Goal: Transaction & Acquisition: Purchase product/service

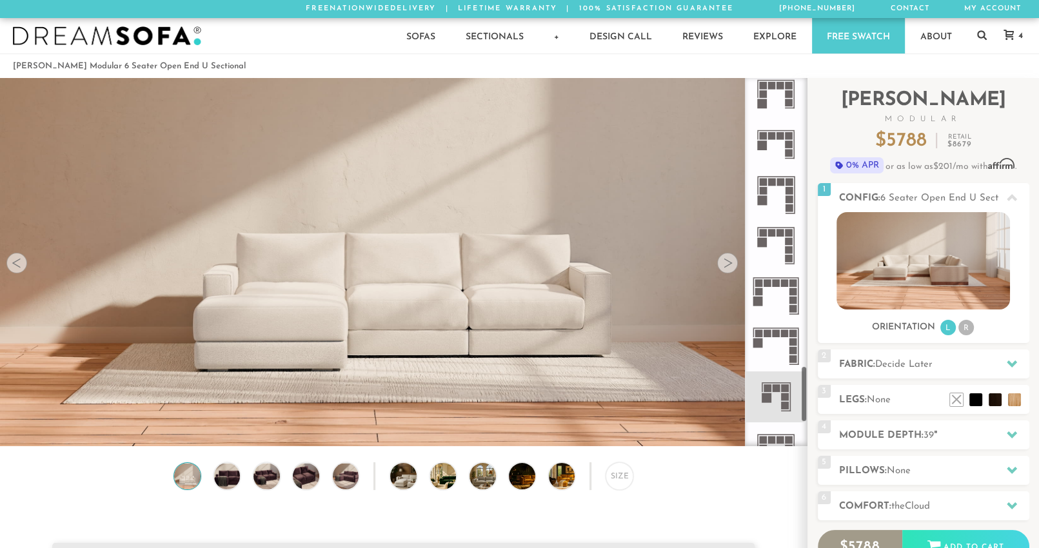
scroll to position [2052, 0]
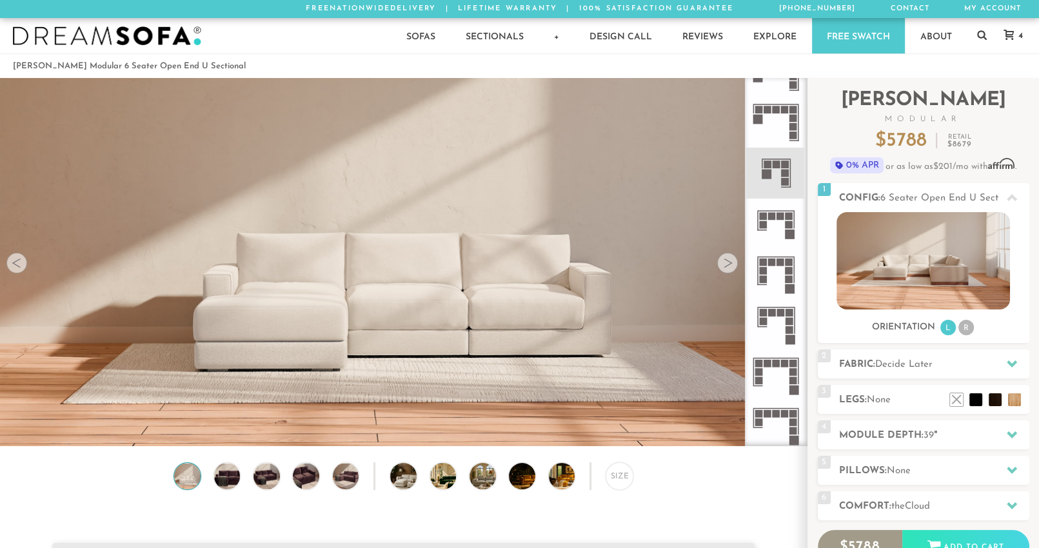
click at [728, 259] on div at bounding box center [727, 263] width 21 height 21
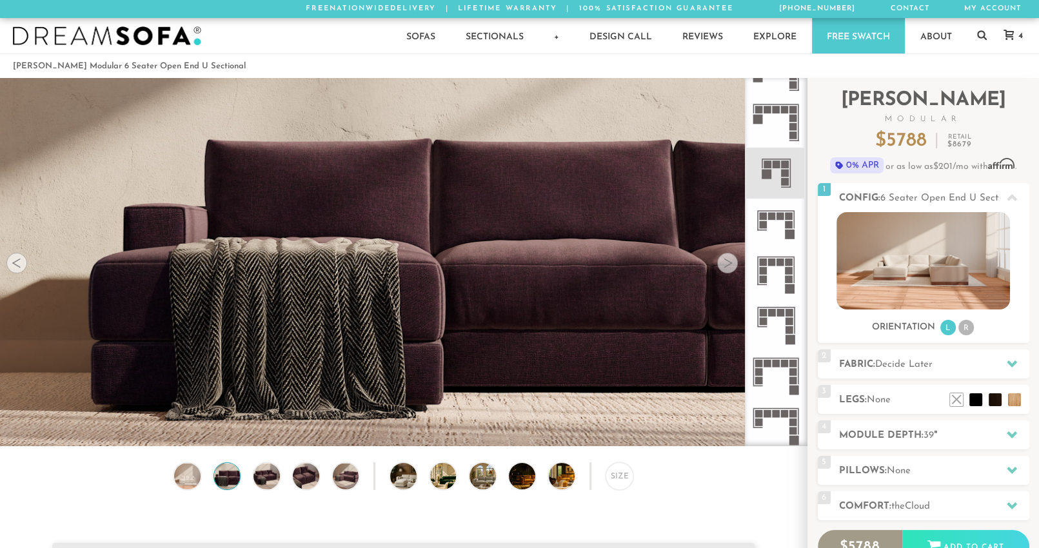
click at [728, 259] on div at bounding box center [727, 263] width 21 height 21
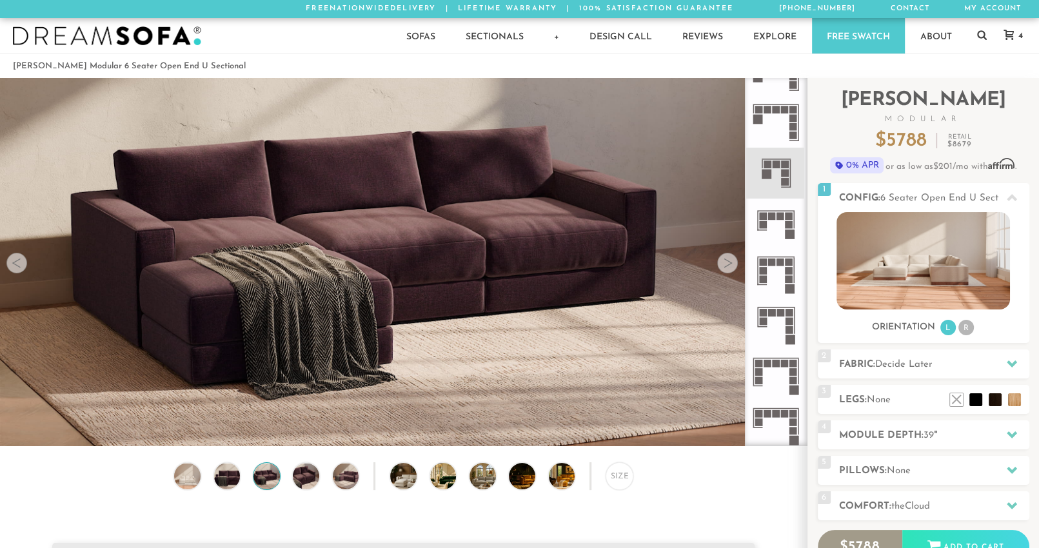
click at [728, 259] on div at bounding box center [727, 263] width 21 height 21
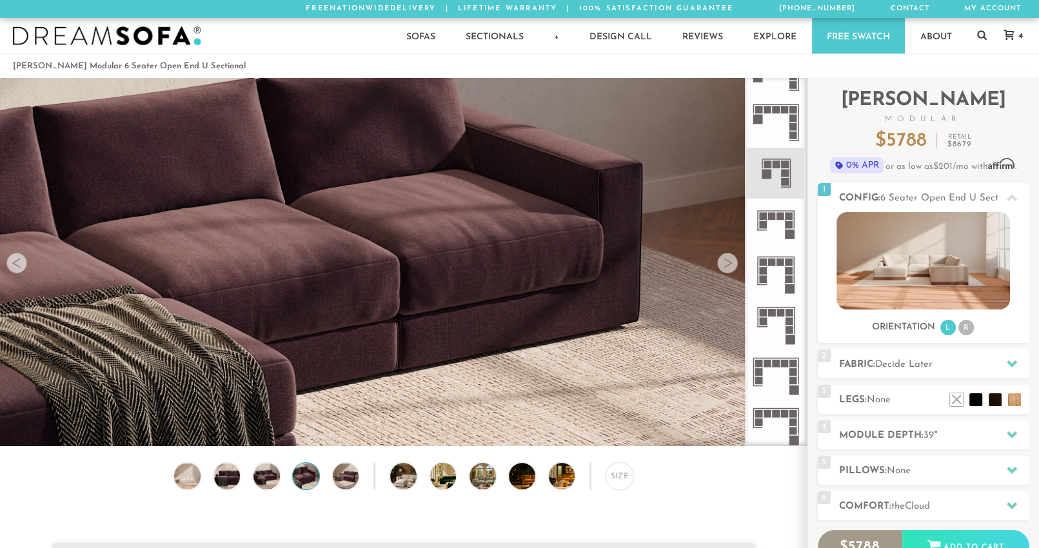
click at [728, 259] on div at bounding box center [727, 263] width 21 height 21
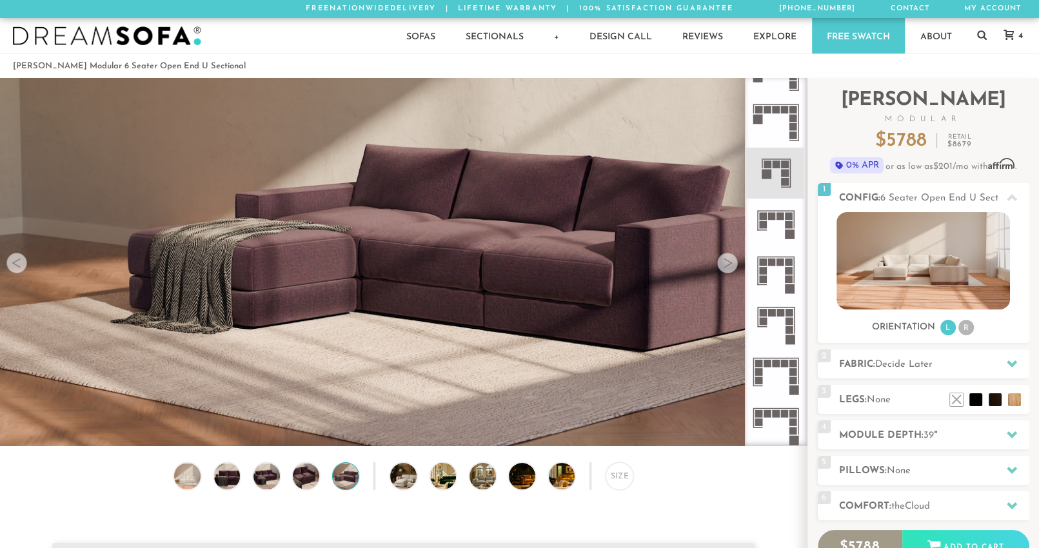
click at [728, 259] on div at bounding box center [727, 263] width 21 height 21
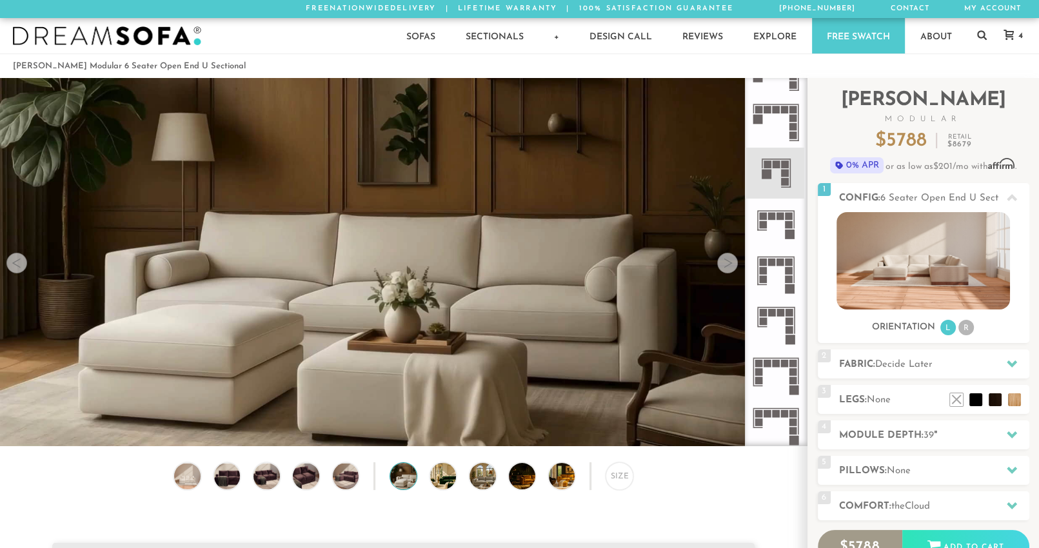
click at [728, 259] on div at bounding box center [727, 263] width 21 height 21
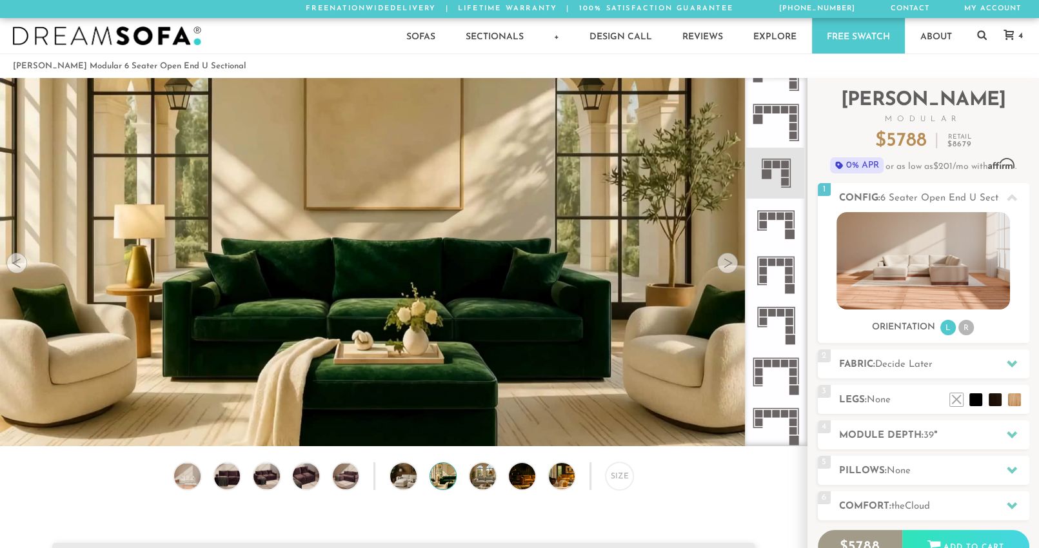
click at [728, 259] on div at bounding box center [727, 263] width 21 height 21
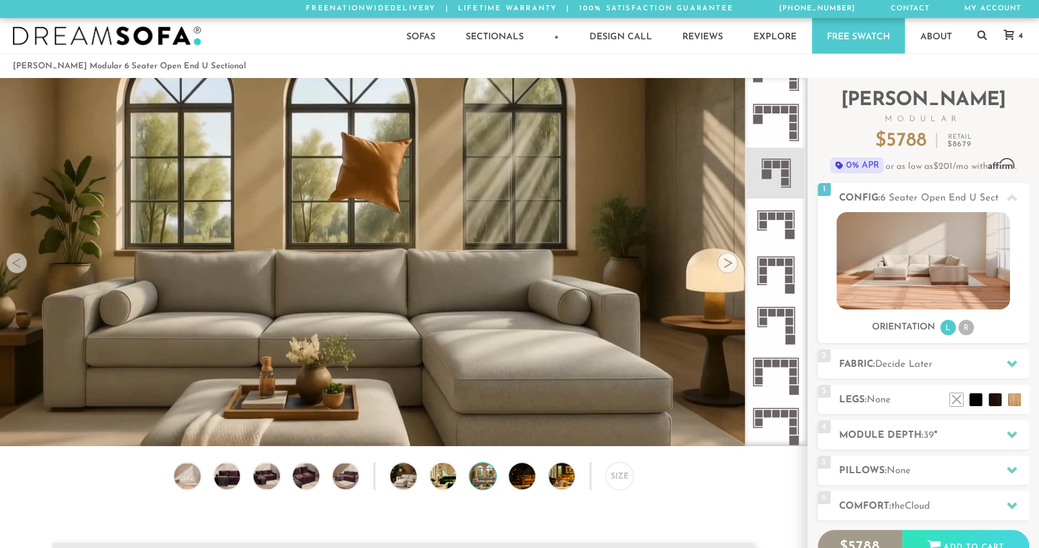
click at [728, 259] on div at bounding box center [727, 263] width 21 height 21
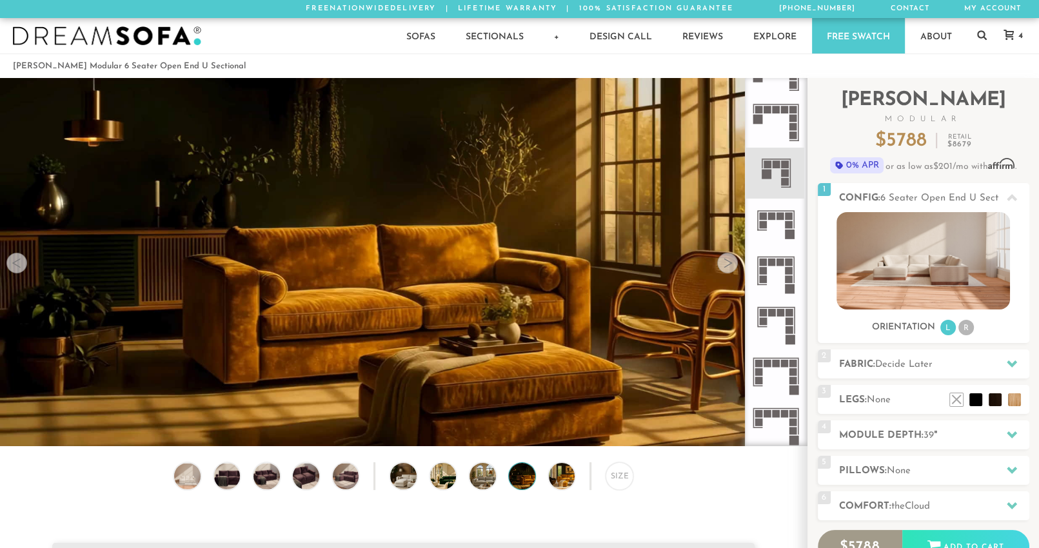
click at [728, 259] on div at bounding box center [727, 263] width 21 height 21
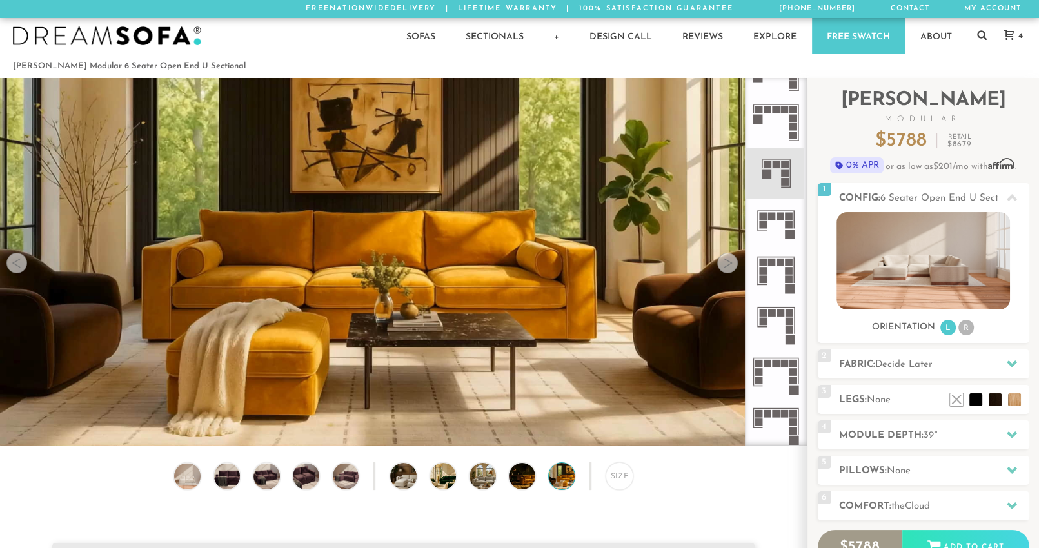
click at [728, 259] on div at bounding box center [727, 263] width 21 height 21
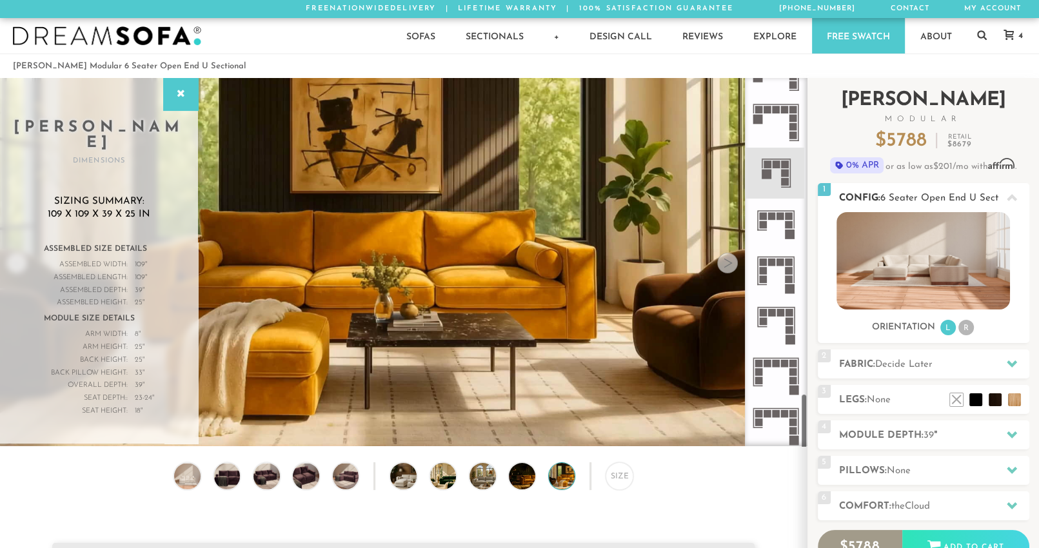
click at [963, 235] on img at bounding box center [924, 260] width 174 height 97
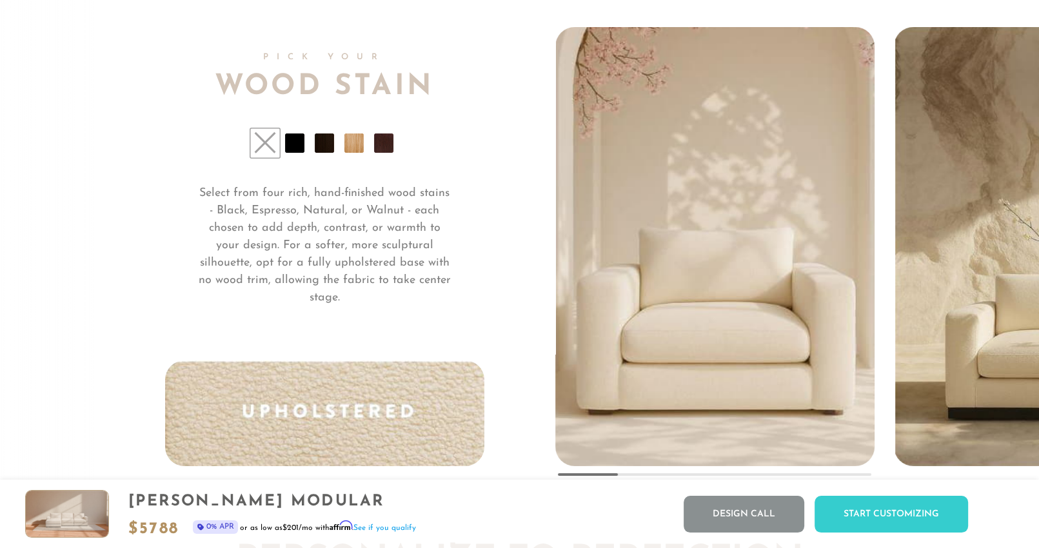
scroll to position [9733, 0]
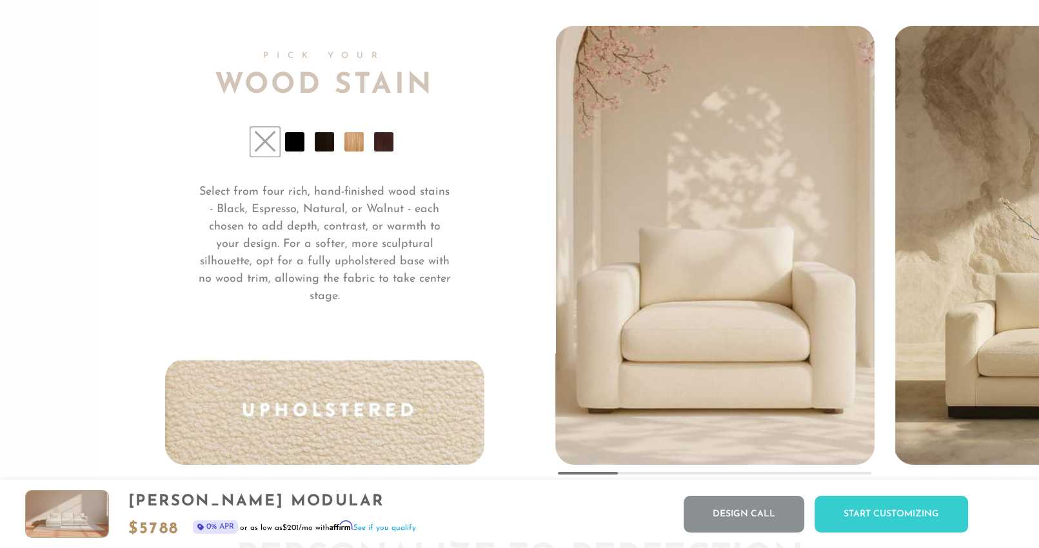
click at [318, 146] on li at bounding box center [324, 141] width 19 height 19
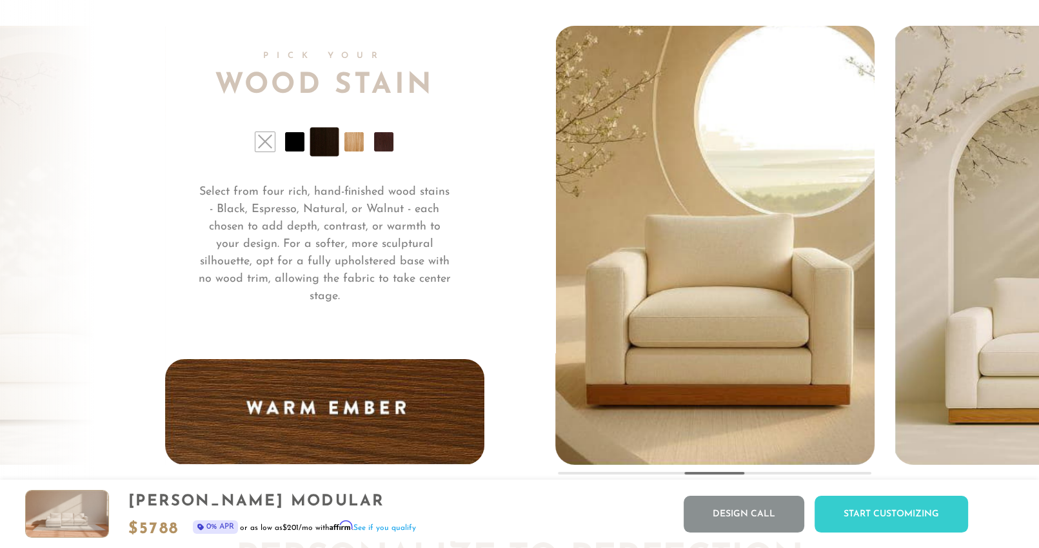
click at [350, 146] on li at bounding box center [354, 141] width 19 height 19
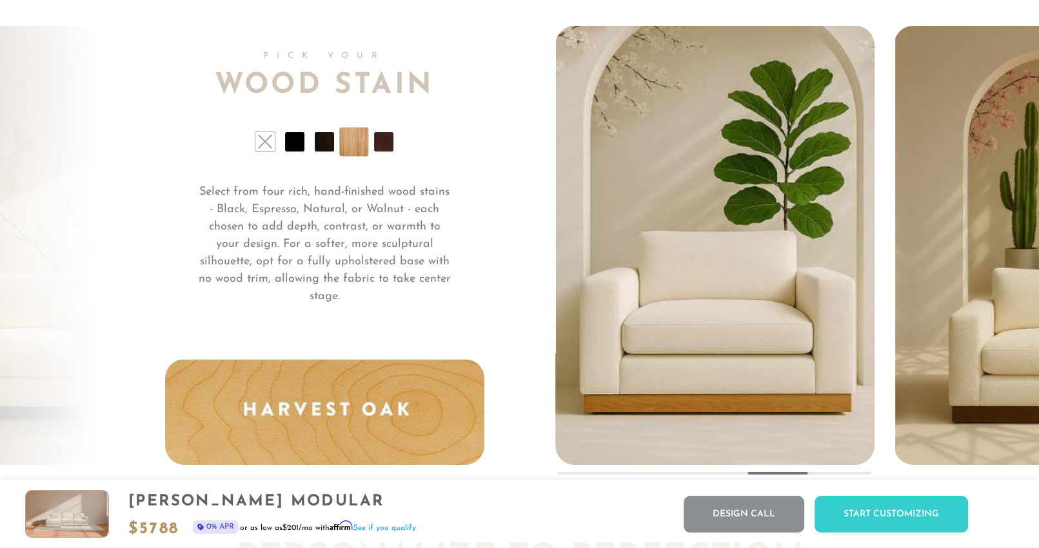
click at [380, 150] on li at bounding box center [383, 141] width 19 height 19
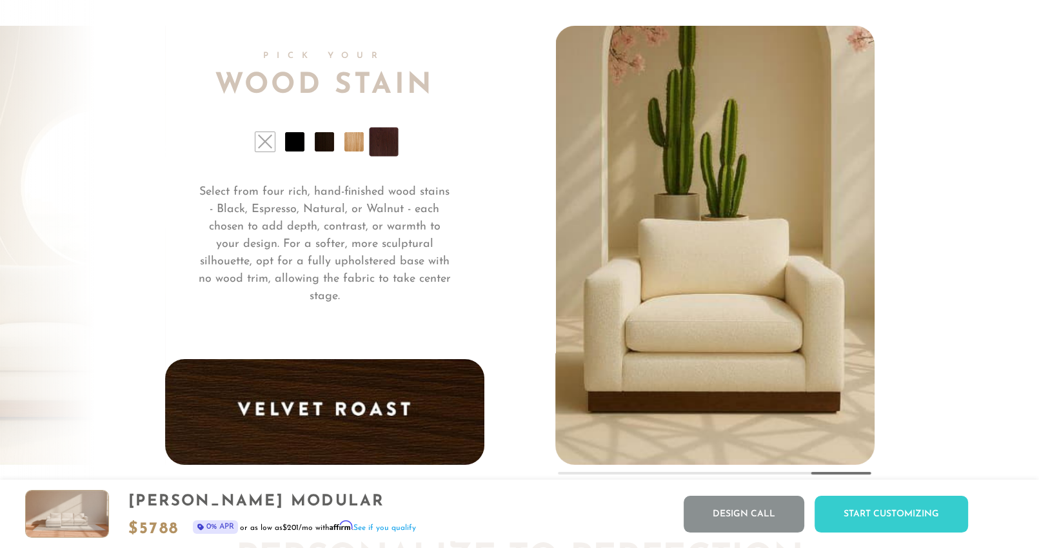
click at [294, 148] on li at bounding box center [294, 141] width 19 height 19
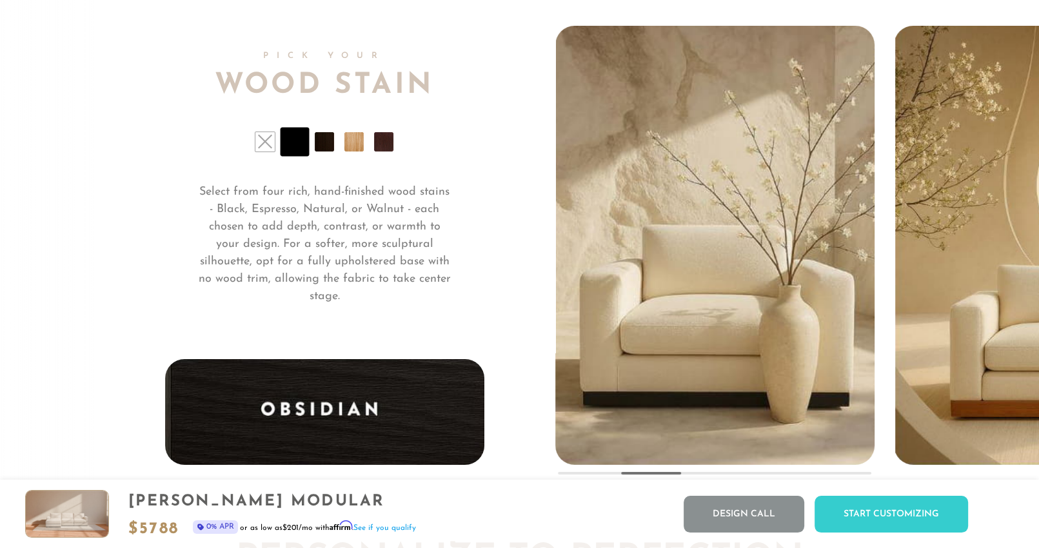
click at [333, 148] on li at bounding box center [324, 141] width 19 height 19
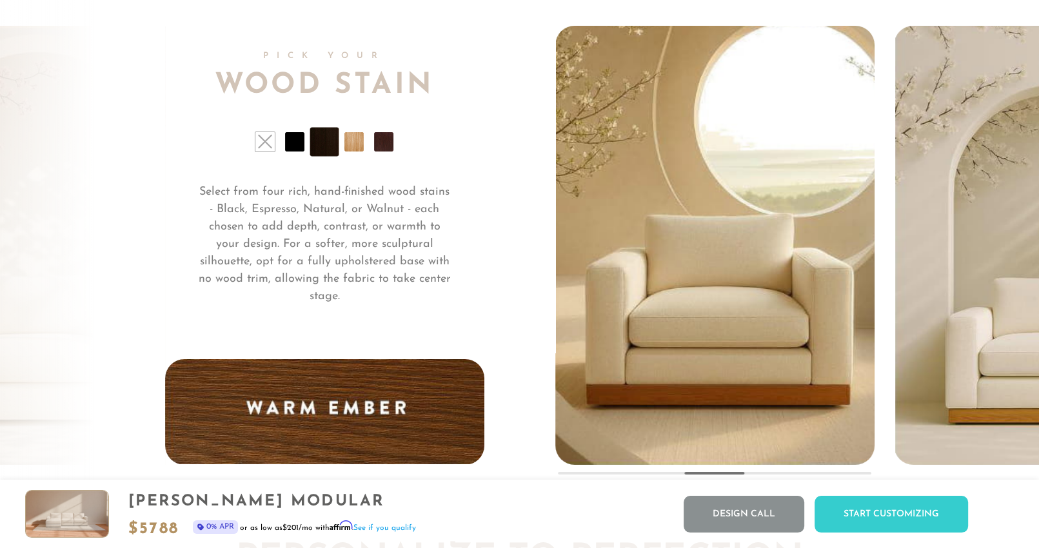
click at [387, 152] on li at bounding box center [383, 141] width 19 height 19
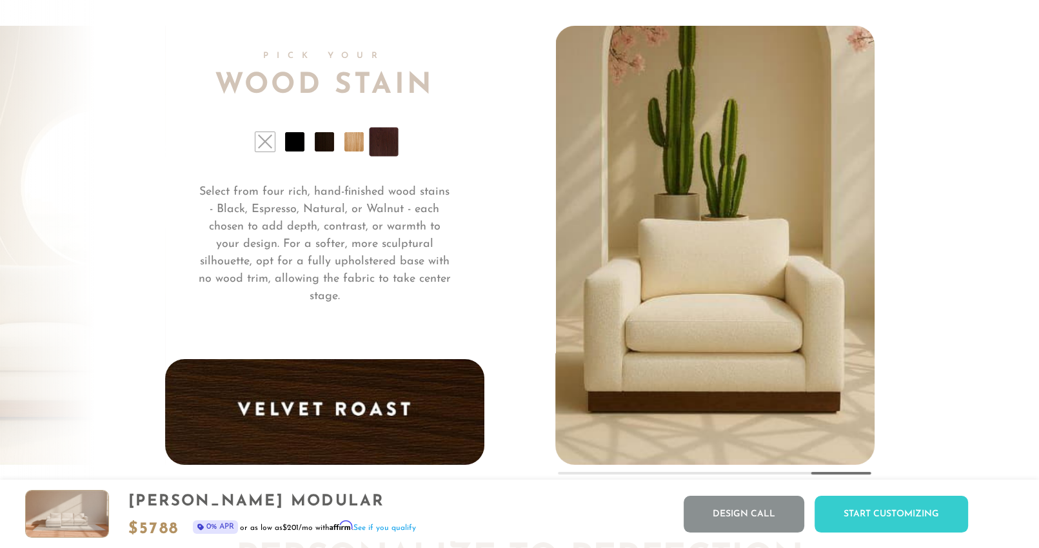
click at [356, 152] on li at bounding box center [354, 141] width 19 height 19
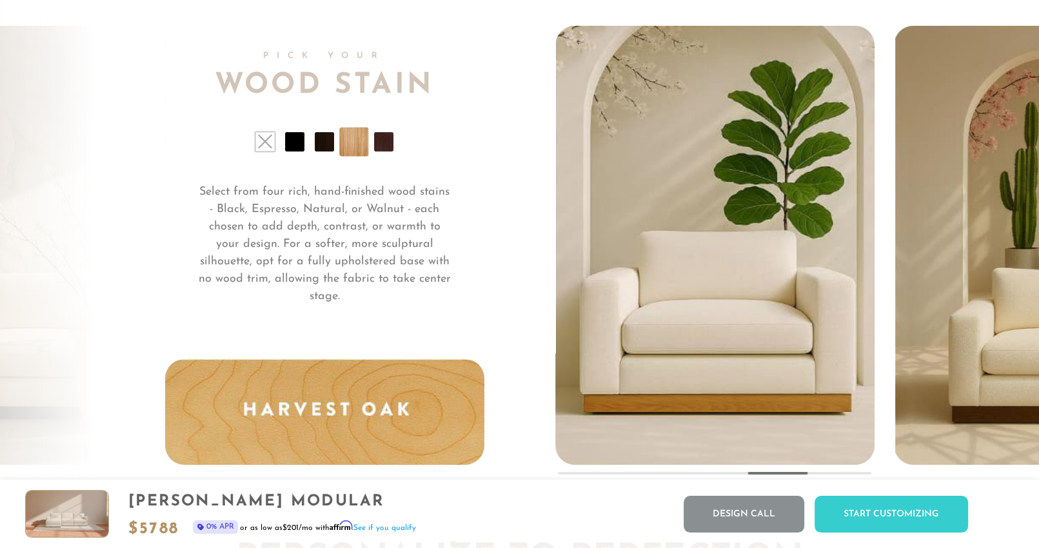
click at [303, 152] on li at bounding box center [294, 141] width 19 height 19
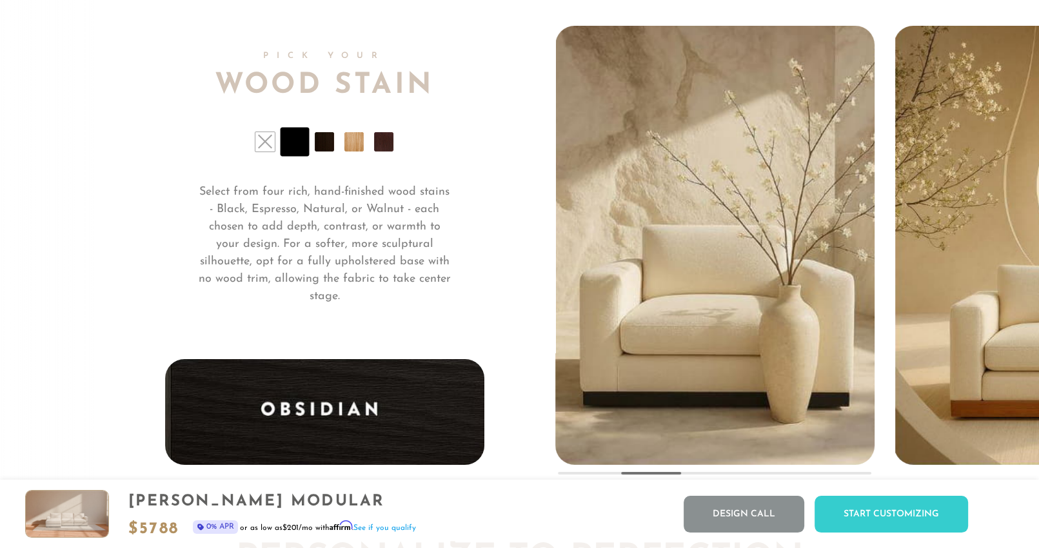
click at [324, 150] on li at bounding box center [324, 141] width 19 height 19
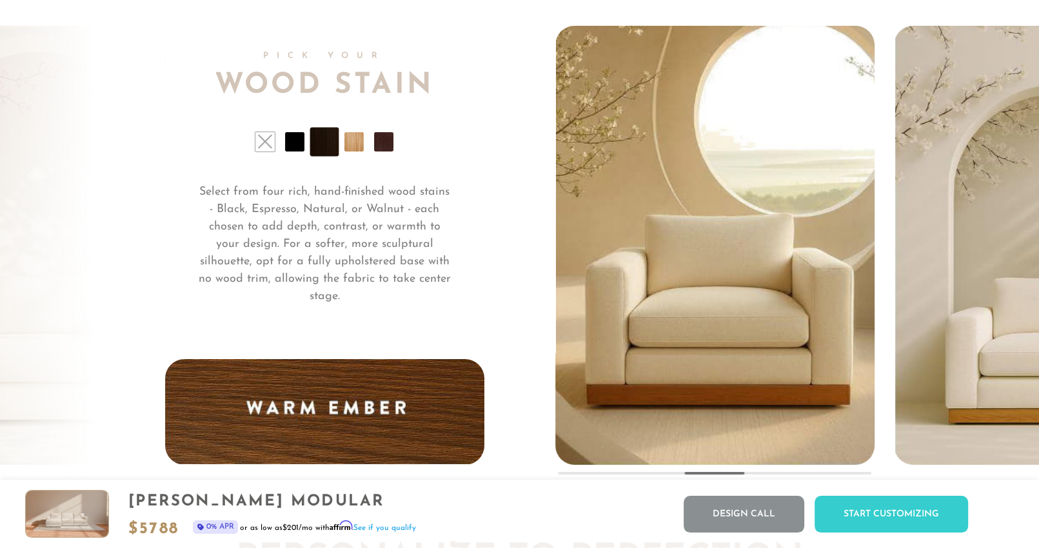
click at [376, 147] on li at bounding box center [383, 141] width 19 height 19
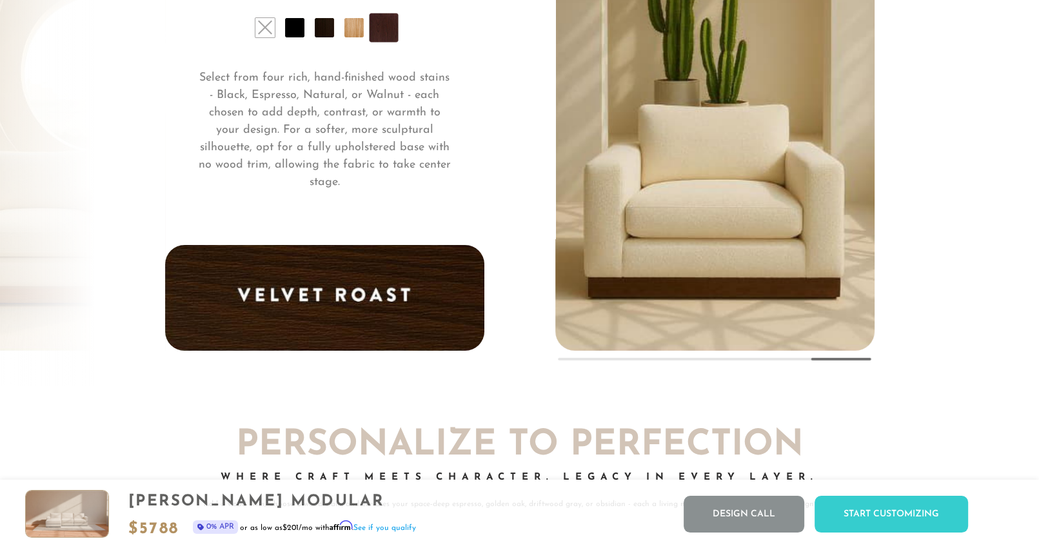
scroll to position [9848, 0]
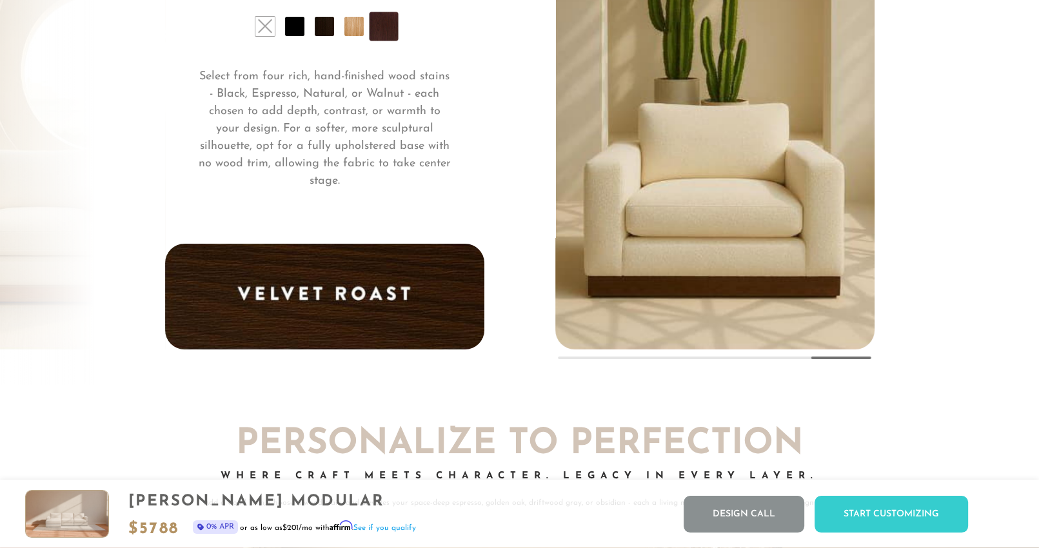
click at [260, 28] on li at bounding box center [265, 26] width 19 height 19
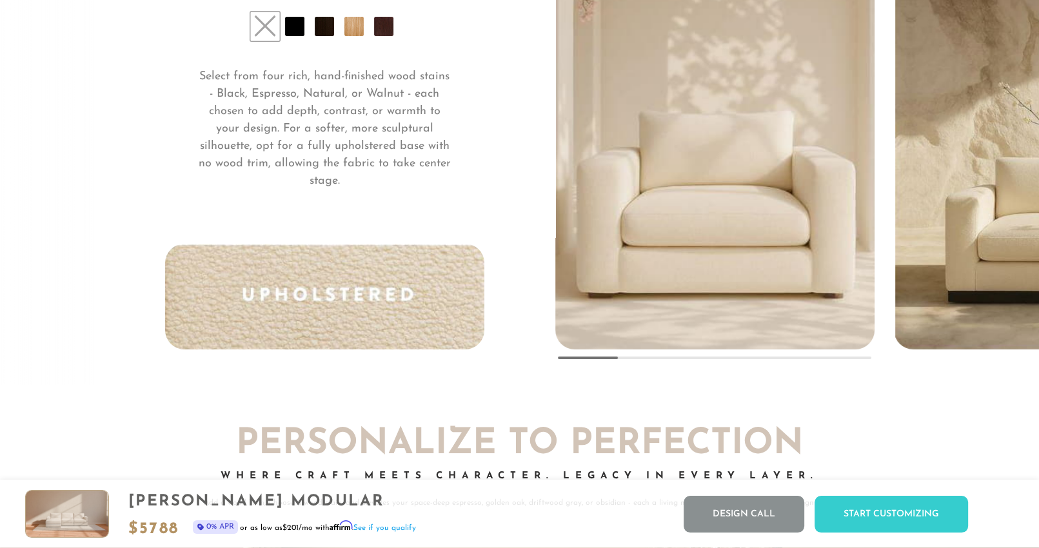
click at [388, 36] on li at bounding box center [383, 26] width 19 height 19
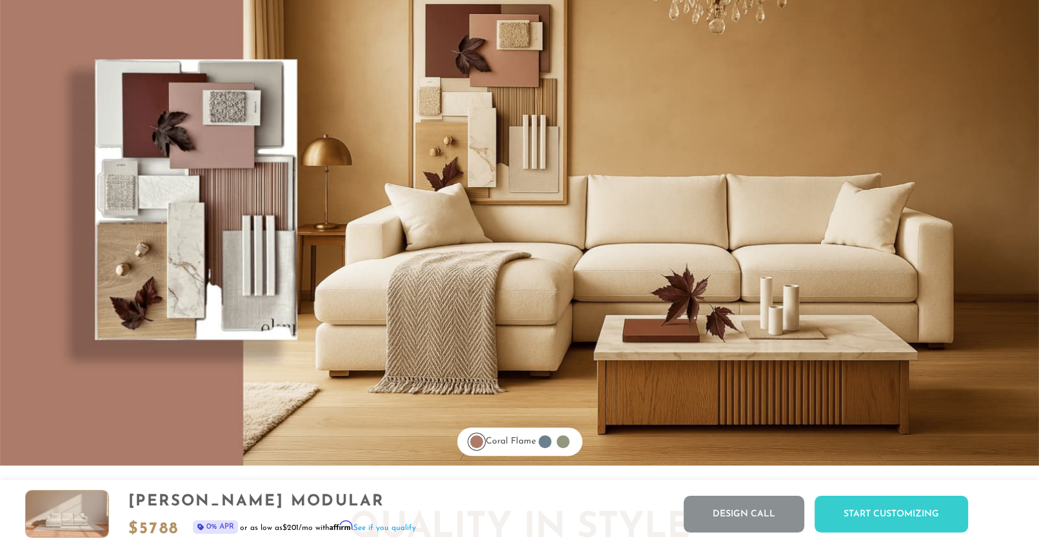
scroll to position [10466, 0]
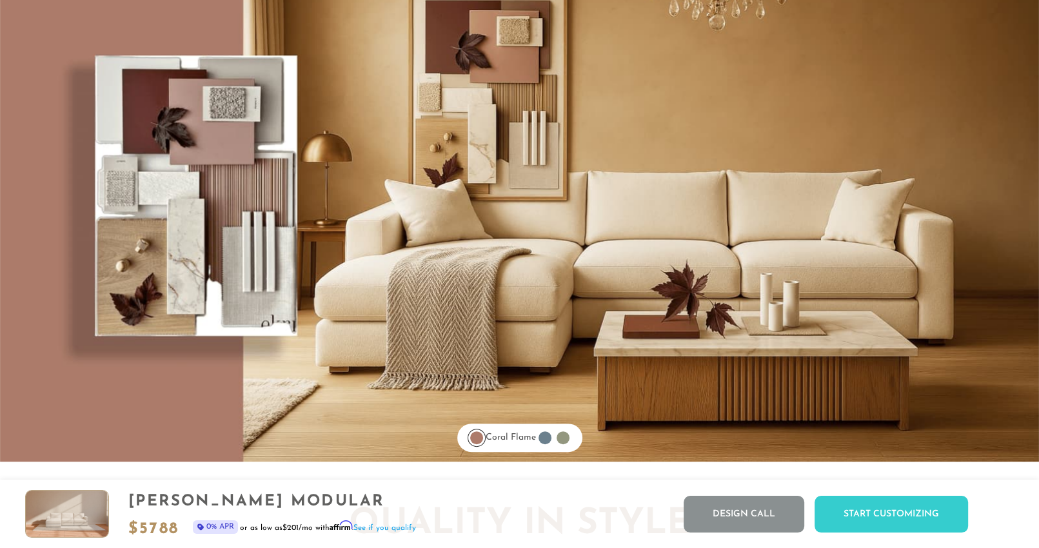
click at [552, 442] on div at bounding box center [545, 438] width 13 height 13
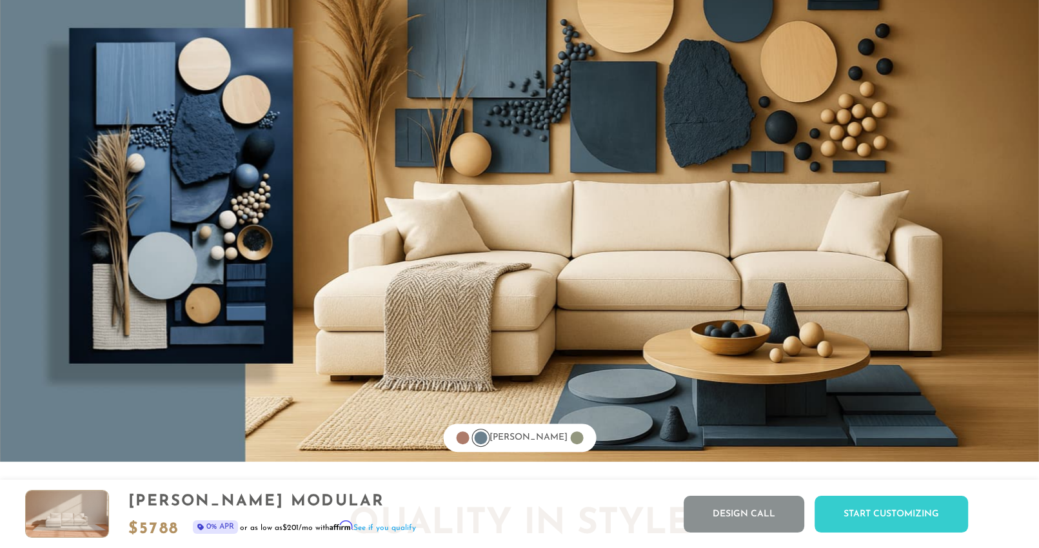
click at [570, 442] on div at bounding box center [576, 438] width 13 height 13
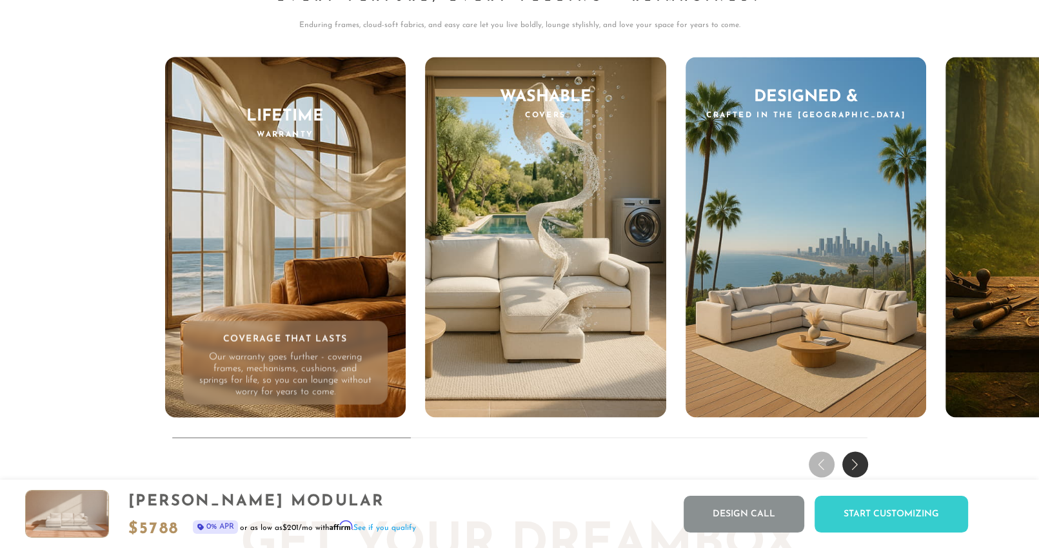
scroll to position [12444, 0]
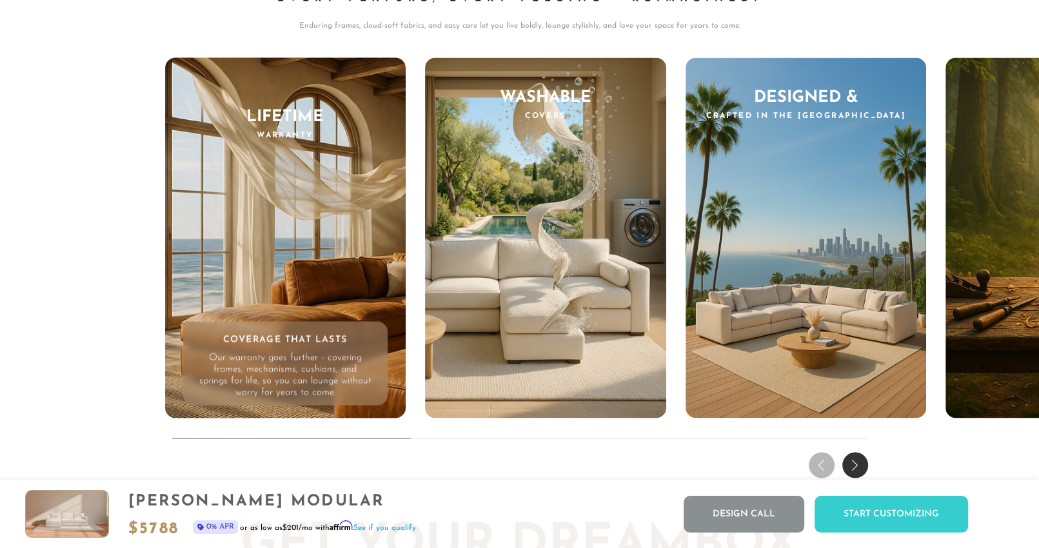
click at [850, 470] on div "Next slide" at bounding box center [856, 465] width 26 height 26
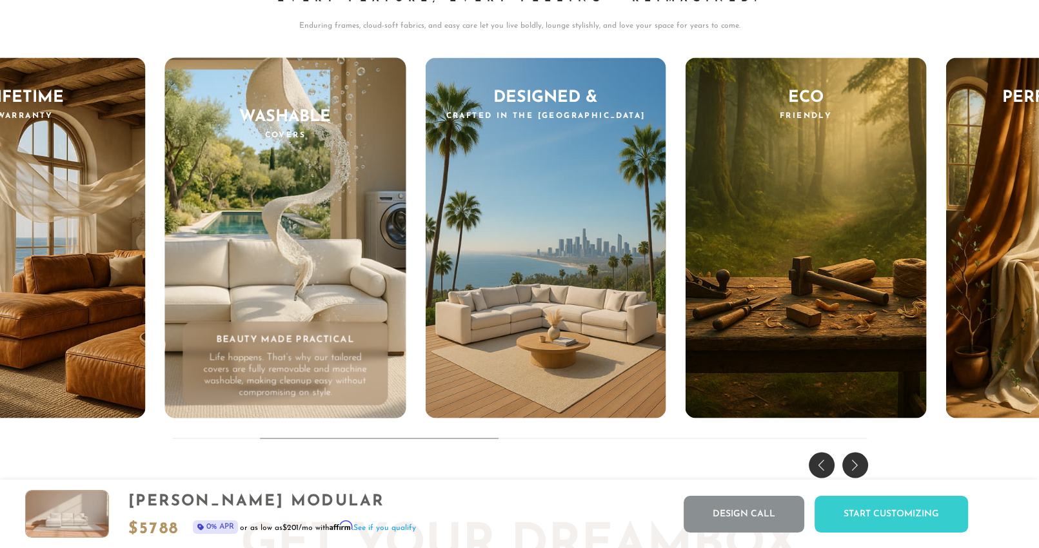
click at [850, 470] on div "Next slide" at bounding box center [856, 465] width 26 height 26
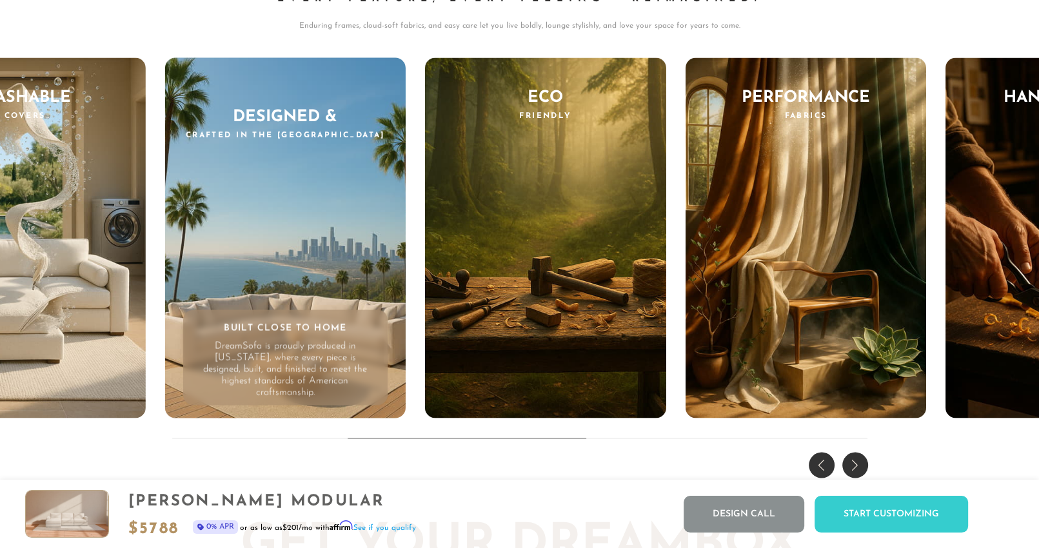
click at [850, 470] on div "Next slide" at bounding box center [856, 465] width 26 height 26
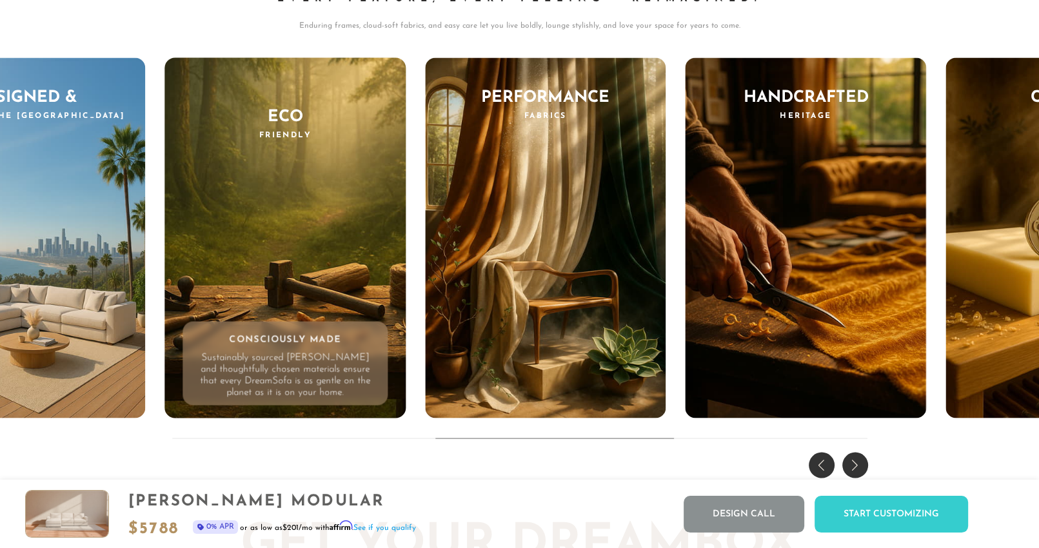
click at [850, 470] on div "Next slide" at bounding box center [856, 465] width 26 height 26
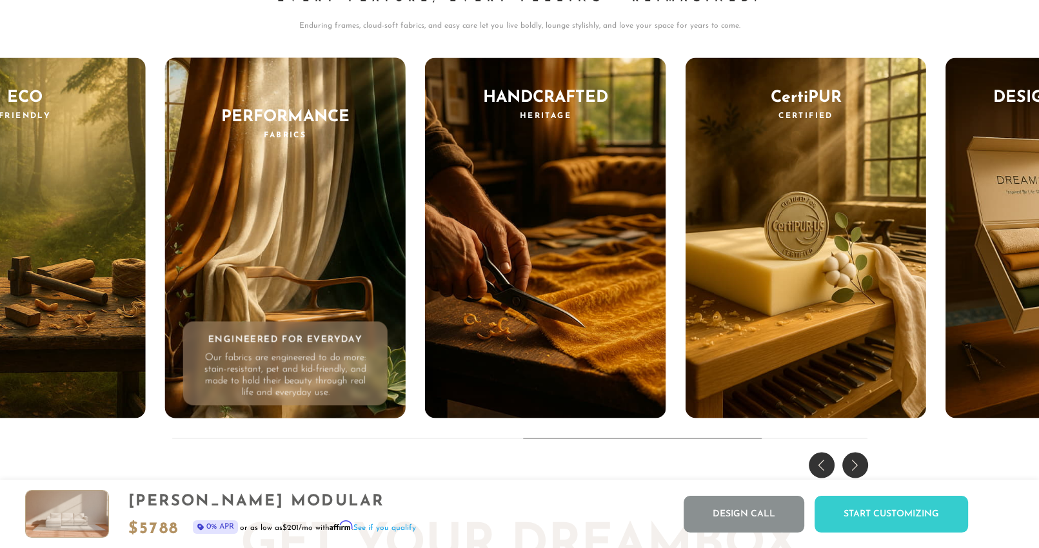
click at [850, 470] on div "Next slide" at bounding box center [856, 465] width 26 height 26
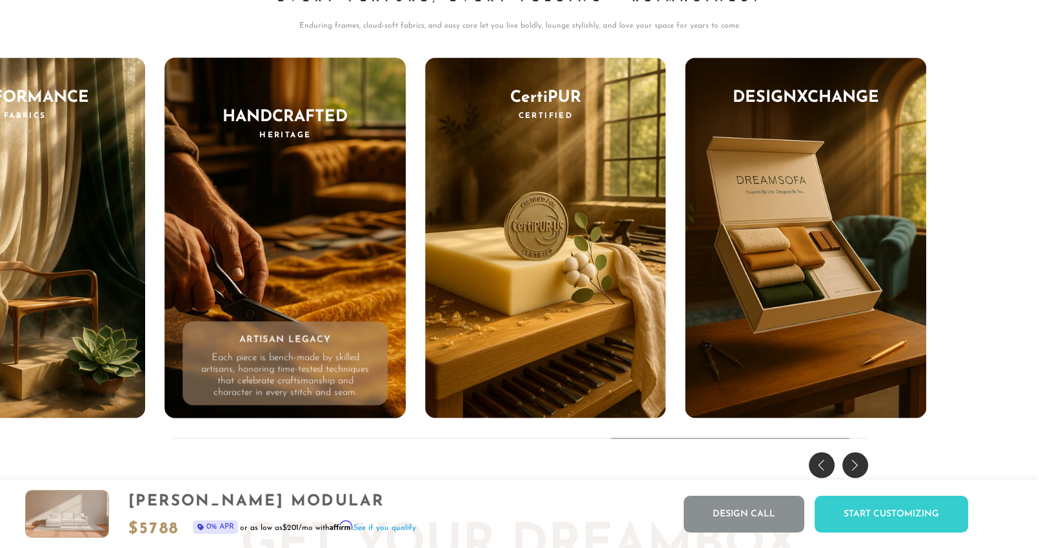
click at [850, 470] on div "Next slide" at bounding box center [856, 465] width 26 height 26
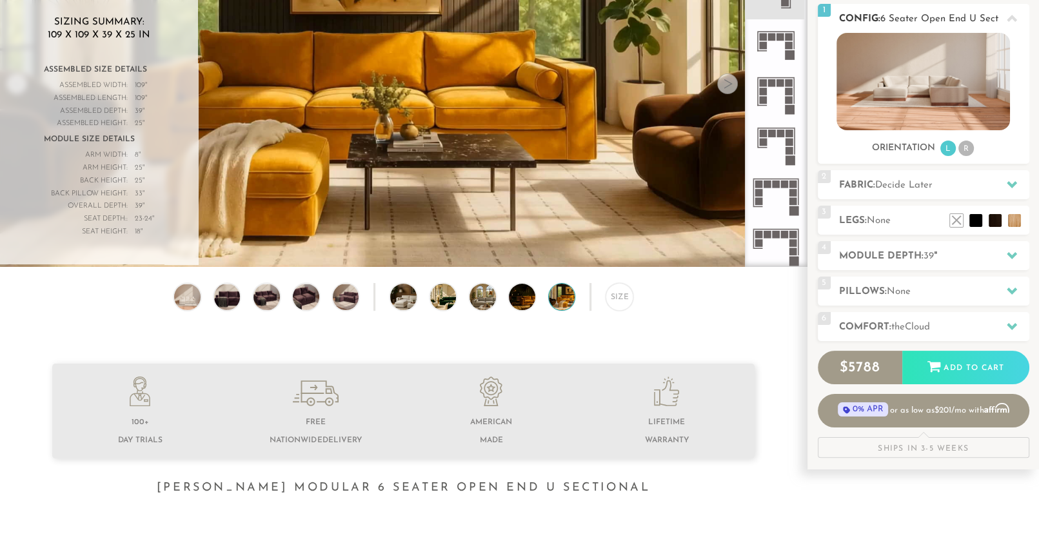
scroll to position [180, 0]
click at [913, 259] on h2 "Module Depth: 39 "" at bounding box center [934, 255] width 190 height 15
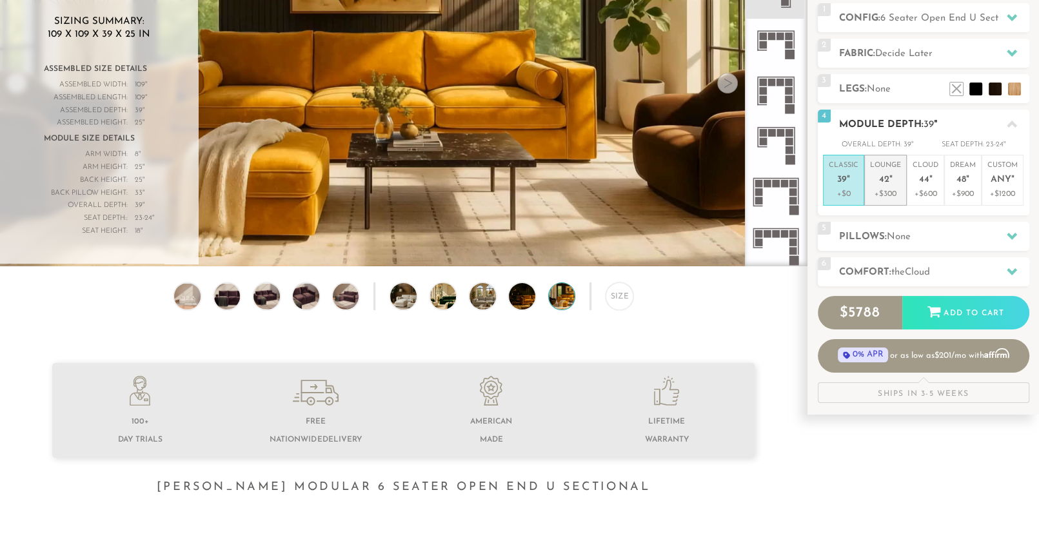
click at [880, 188] on p "+$300" at bounding box center [885, 194] width 31 height 12
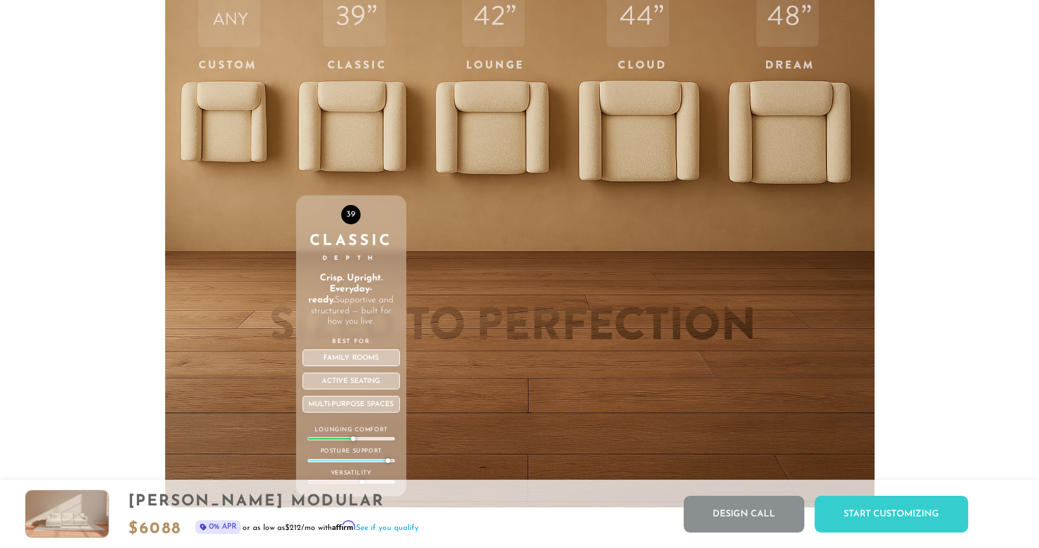
scroll to position [4591, 0]
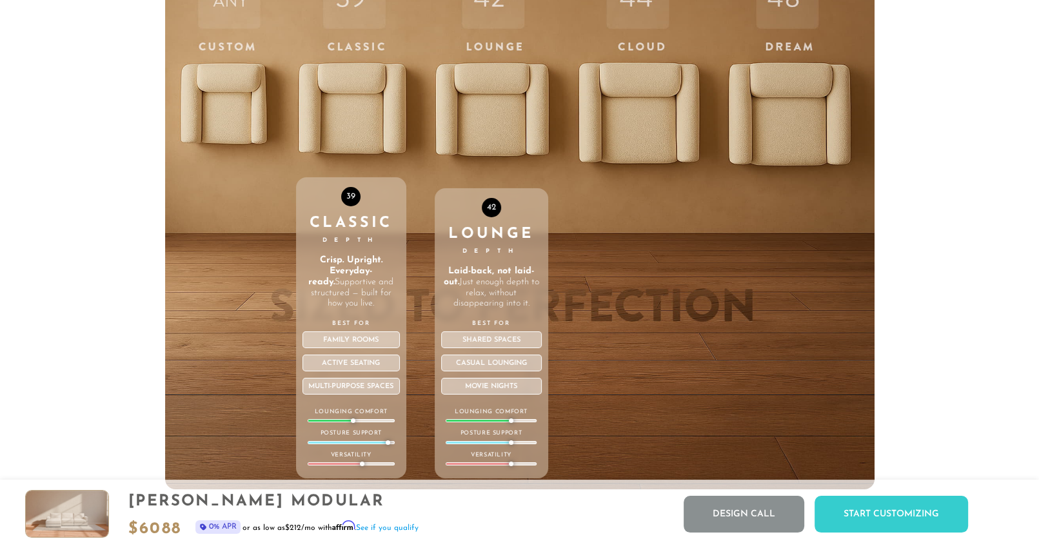
click at [489, 123] on div "42 Lounge Depth Laid-back, not laid-out. Just enough depth to relax, without di…" at bounding box center [492, 216] width 114 height 548
click at [492, 339] on div "Shared Spaces" at bounding box center [491, 340] width 101 height 17
click at [483, 124] on div "42 Lounge Depth Laid-back, not laid-out. Just enough depth to relax, without di…" at bounding box center [492, 216] width 114 height 548
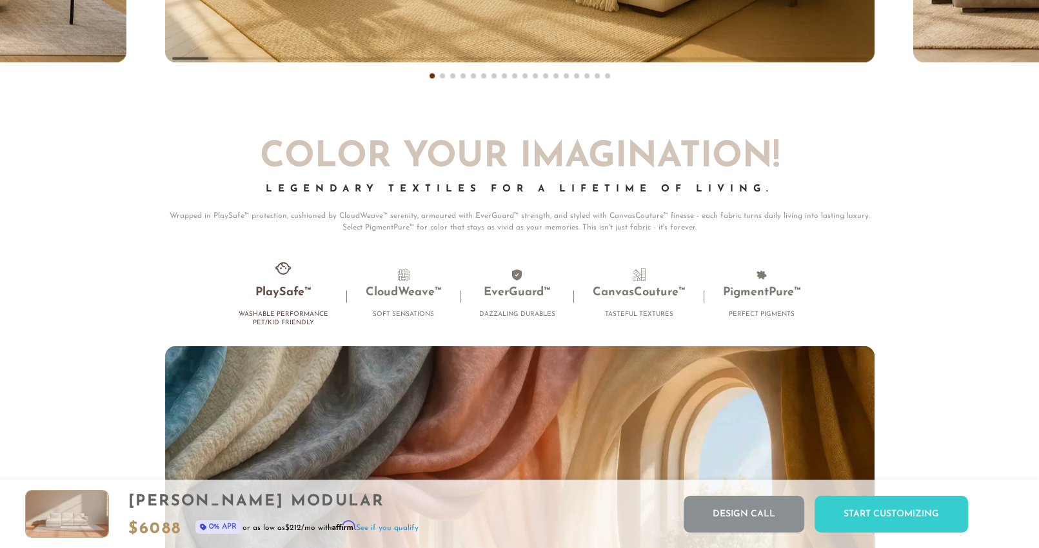
scroll to position [8352, 0]
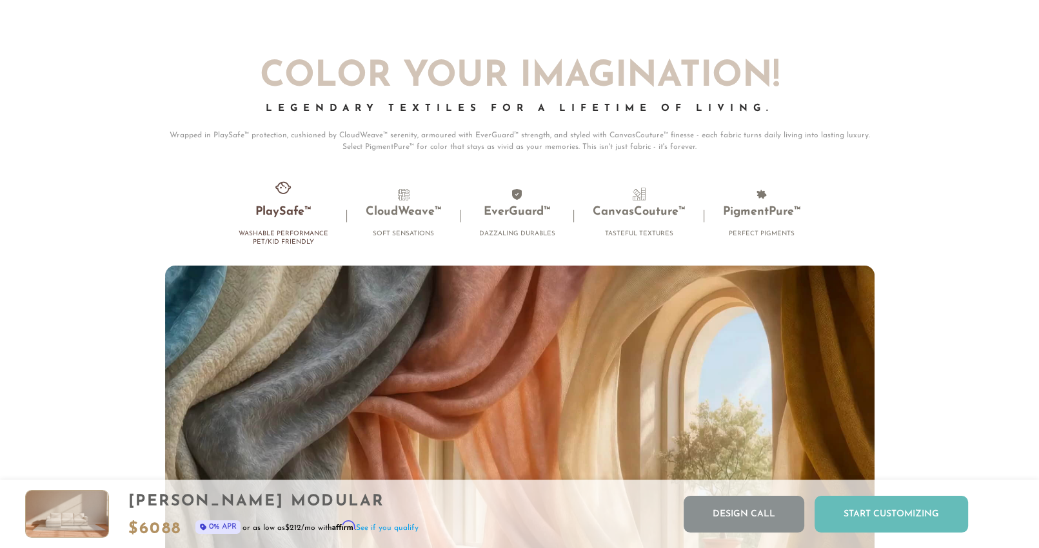
click at [886, 517] on div "Start Customizing" at bounding box center [892, 514] width 154 height 37
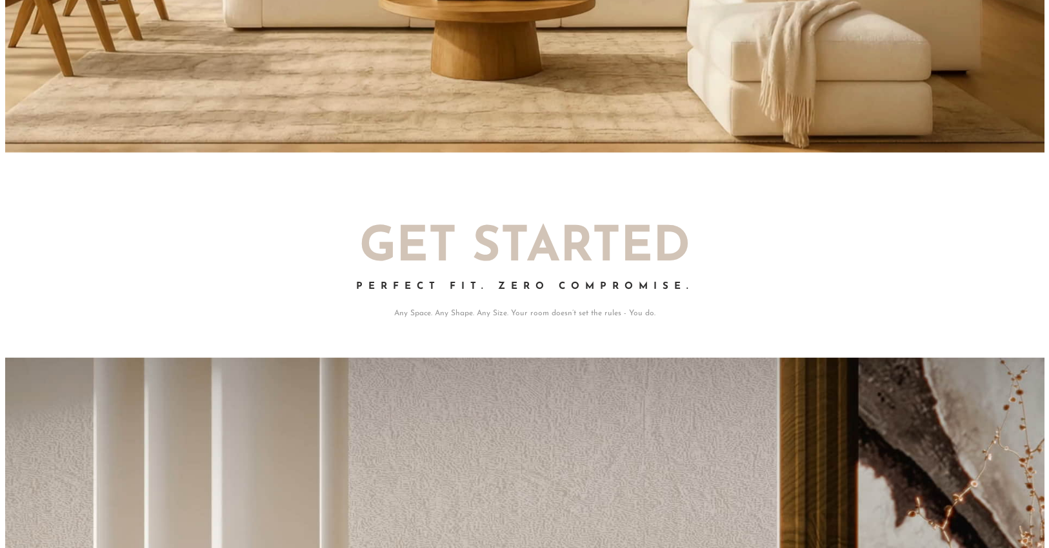
scroll to position [0, 0]
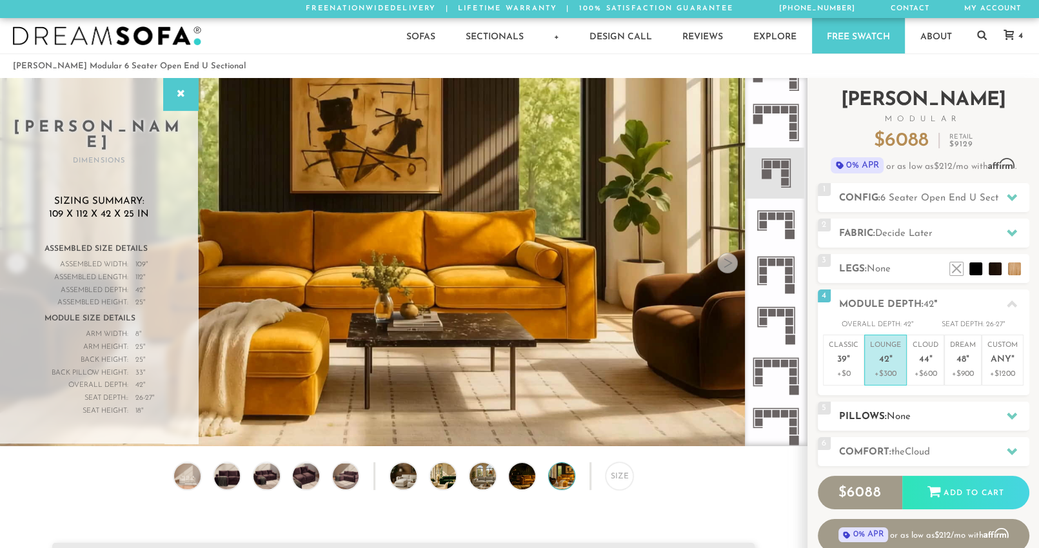
click at [1019, 411] on div at bounding box center [1012, 416] width 27 height 26
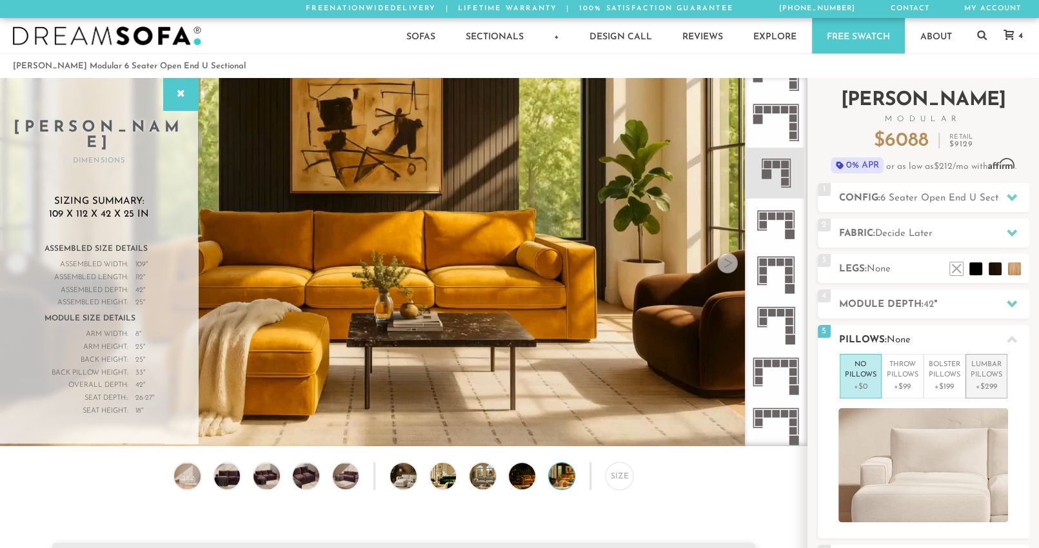
click at [988, 379] on p "Lumbar Pillows" at bounding box center [987, 370] width 32 height 21
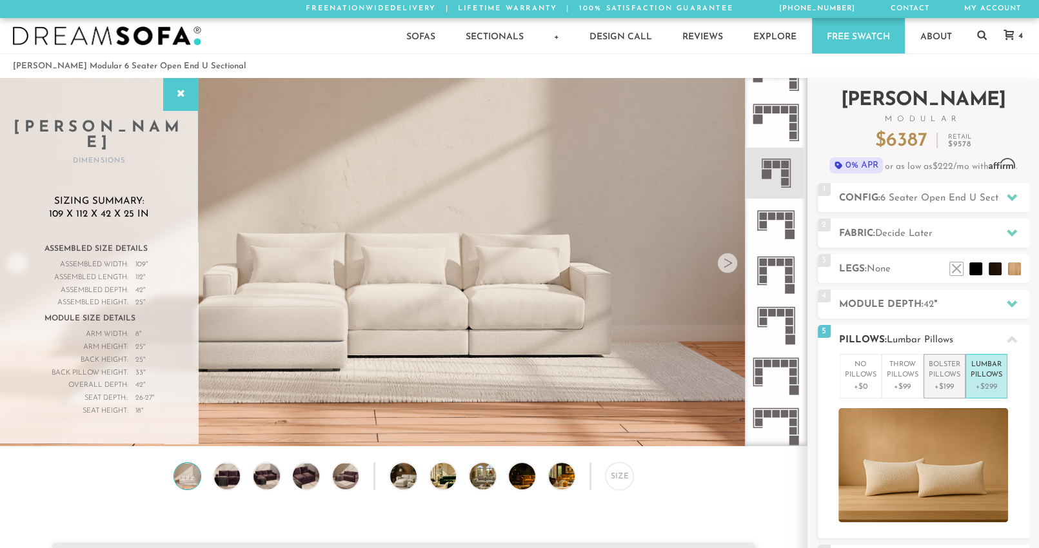
click at [929, 376] on p "Bolster Pillows" at bounding box center [945, 370] width 32 height 21
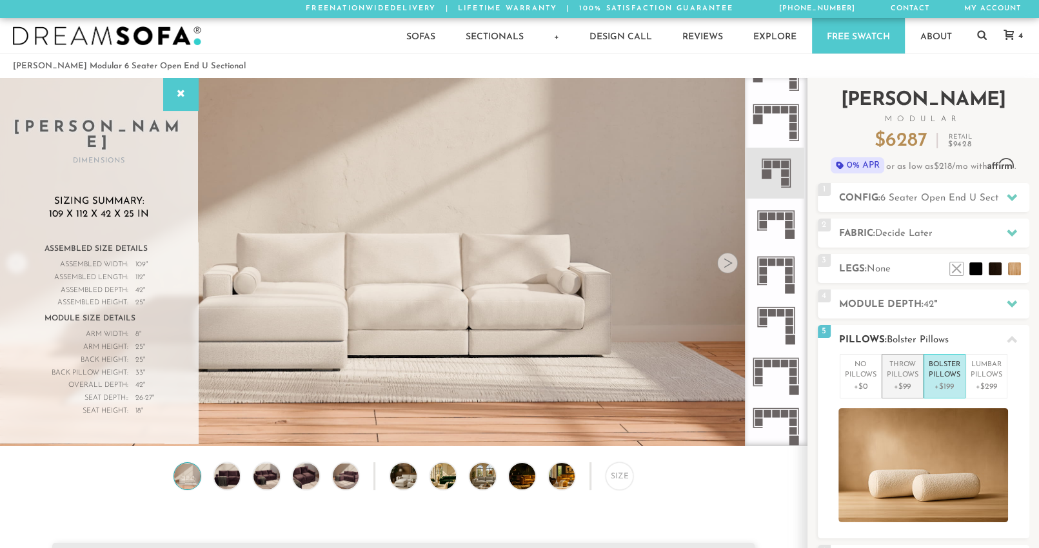
click at [892, 376] on p "Throw Pillows" at bounding box center [903, 370] width 32 height 21
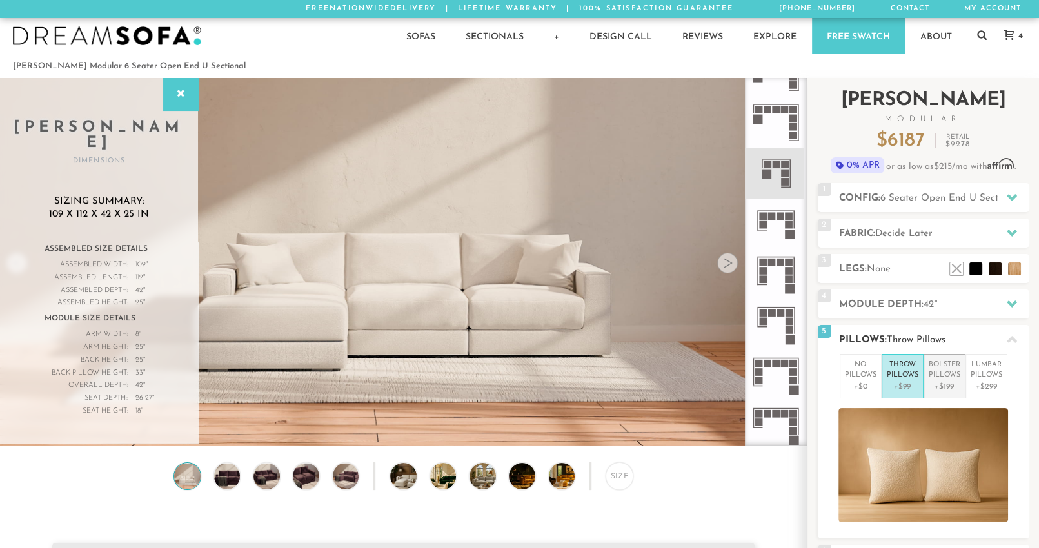
click at [939, 378] on p "Bolster Pillows" at bounding box center [945, 370] width 32 height 21
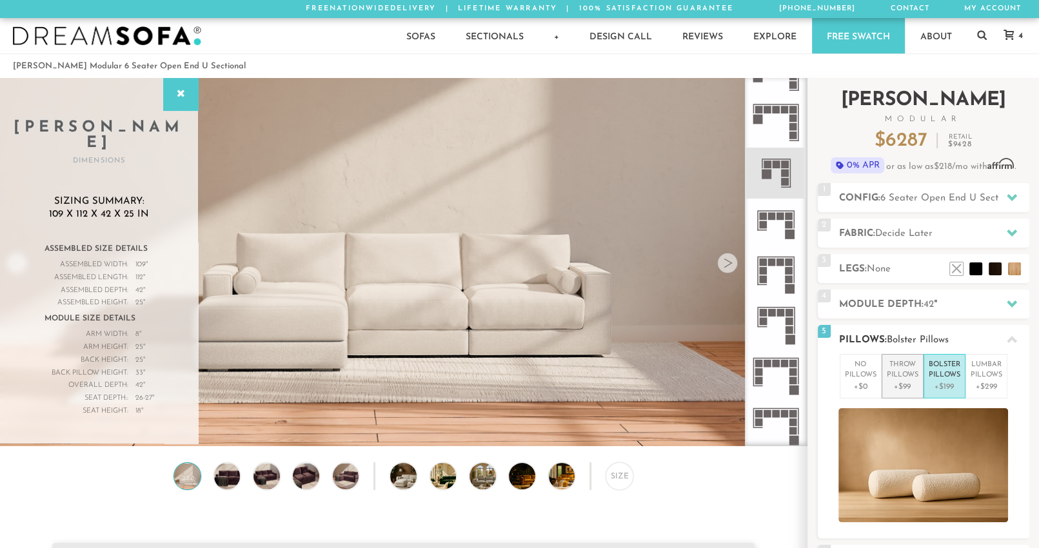
click at [898, 372] on p "Throw Pillows" at bounding box center [903, 370] width 32 height 21
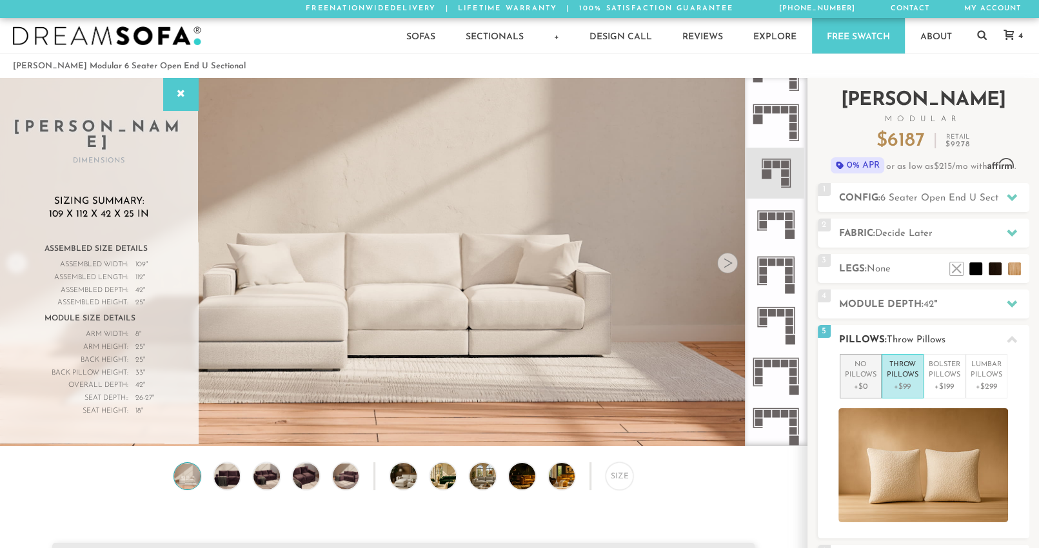
click at [852, 375] on p "No Pillows" at bounding box center [861, 370] width 32 height 21
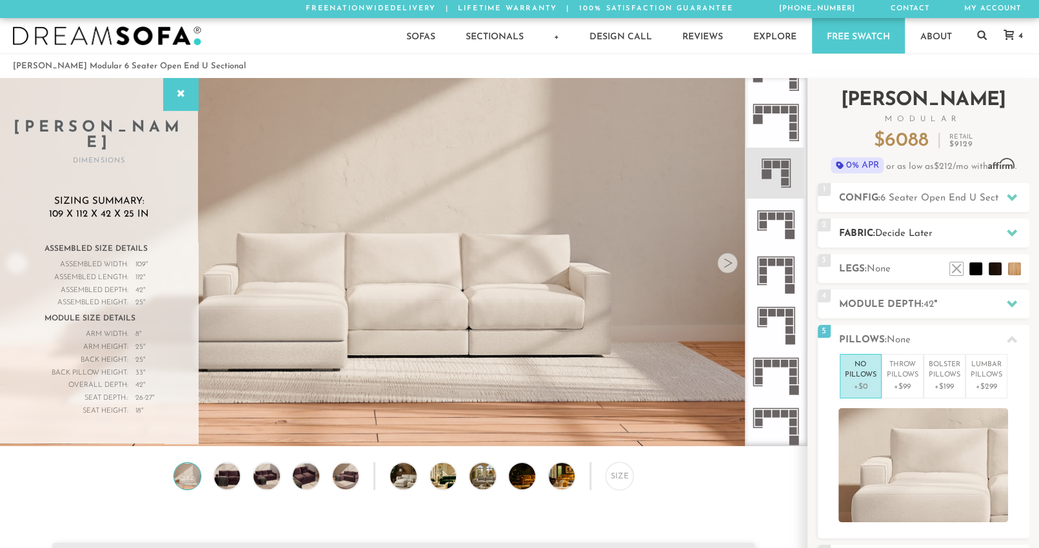
click at [947, 238] on h2 "Fabric: Decide Later" at bounding box center [934, 233] width 190 height 15
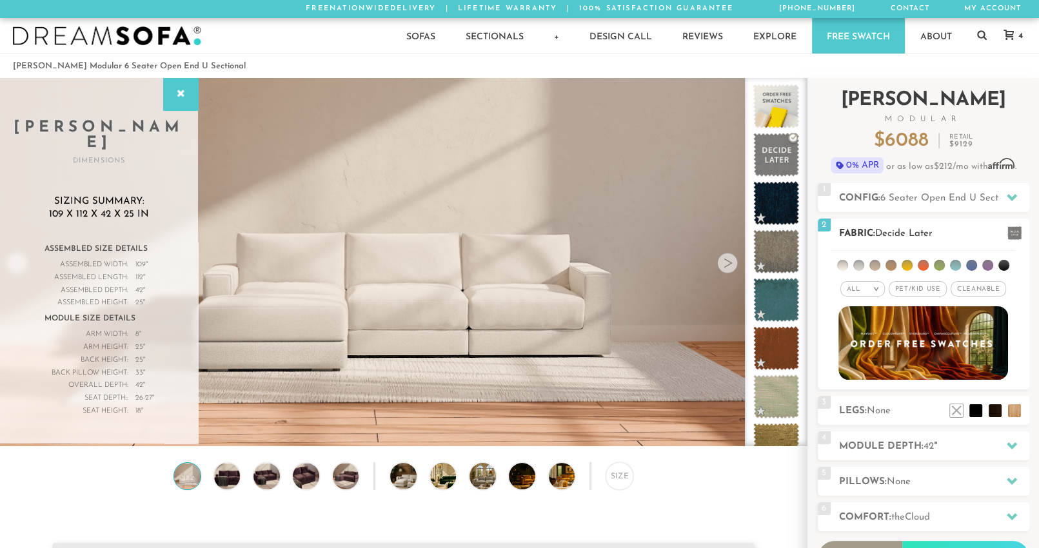
click at [911, 290] on span "Pet/Kid Use x" at bounding box center [918, 288] width 58 height 15
click at [1014, 232] on span at bounding box center [1015, 233] width 14 height 14
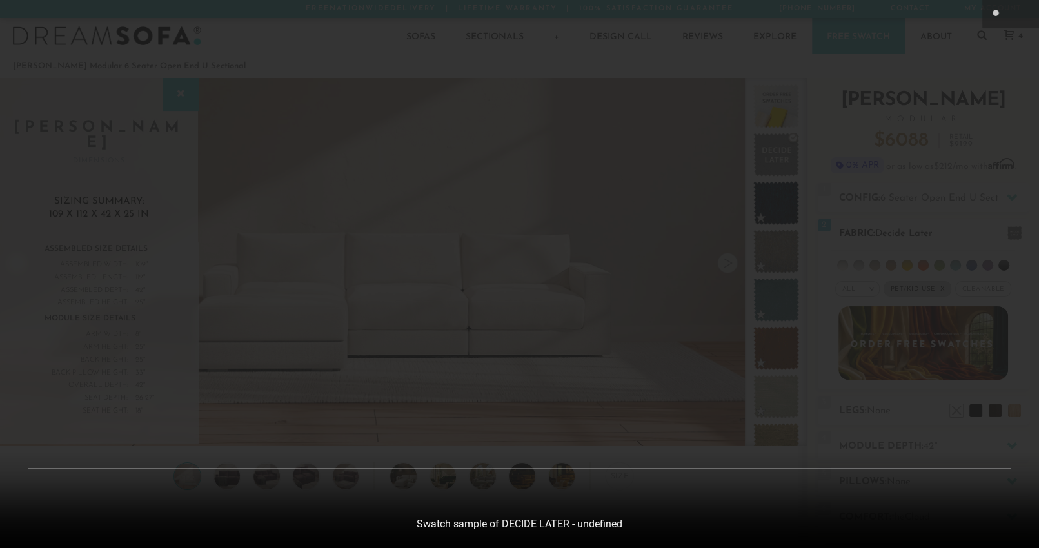
scroll to position [14673, 1039]
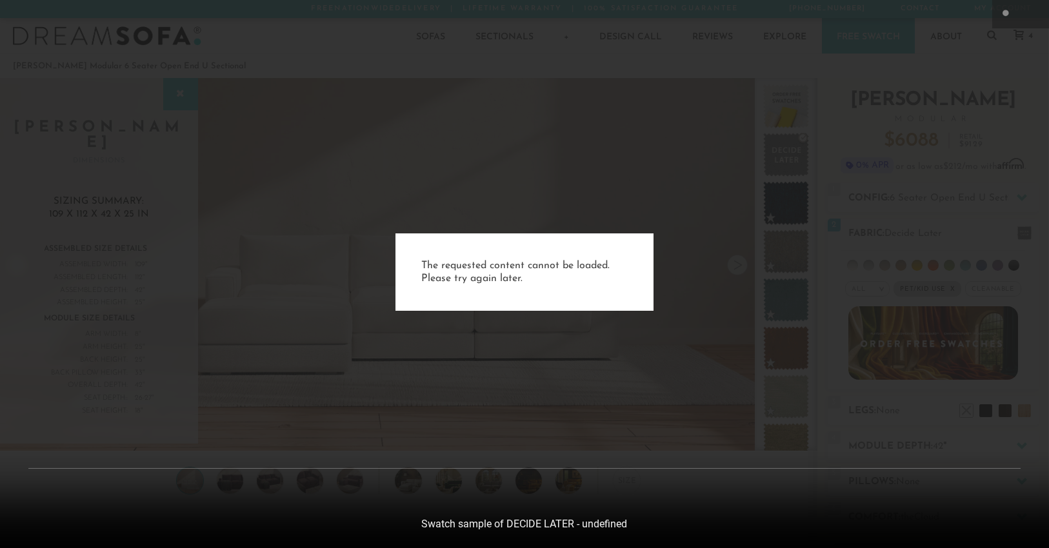
click at [863, 202] on div "The requested content cannot be loaded. Please try again later." at bounding box center [524, 274] width 1049 height 548
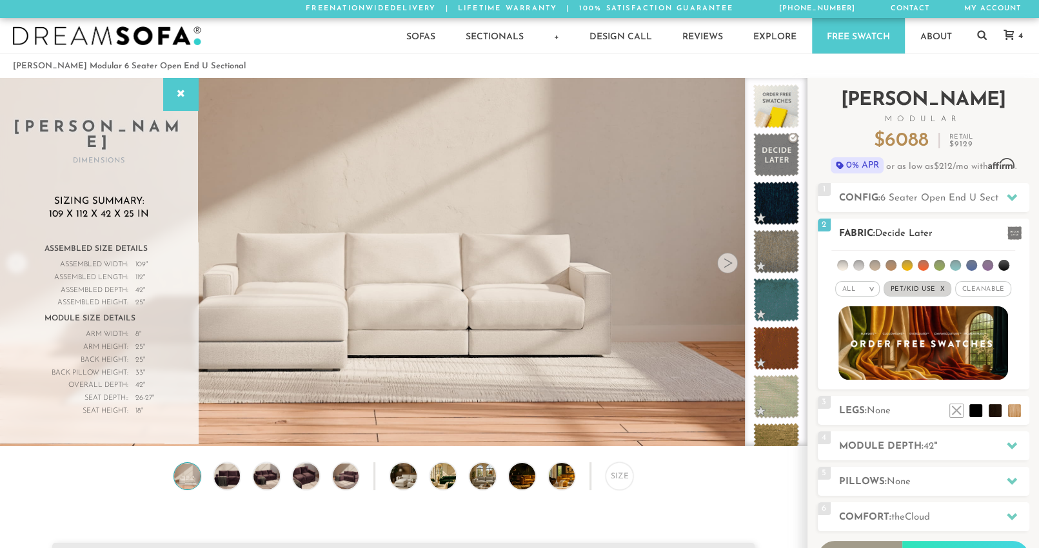
scroll to position [14649, 1029]
click at [938, 262] on li at bounding box center [939, 265] width 11 height 11
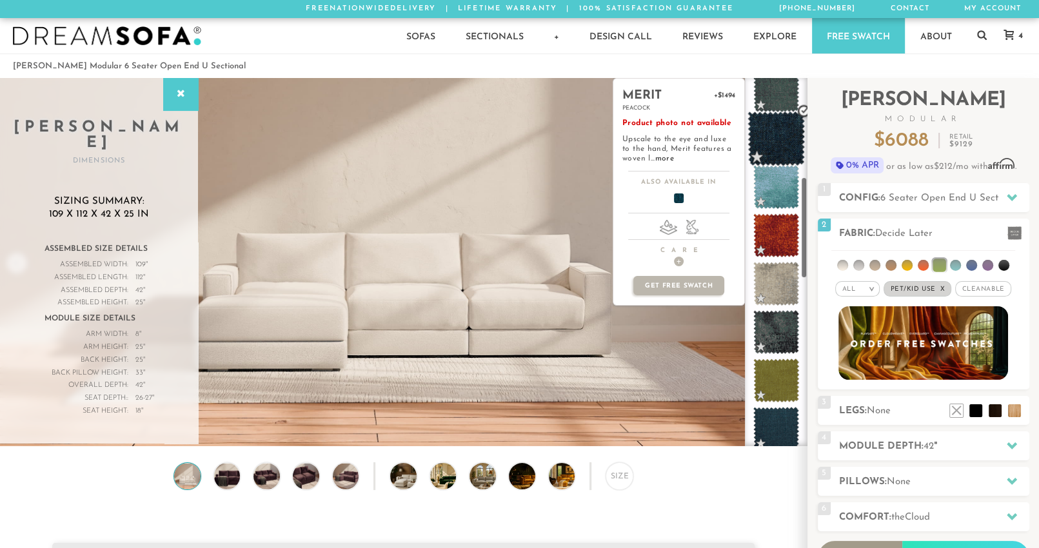
scroll to position [371, 0]
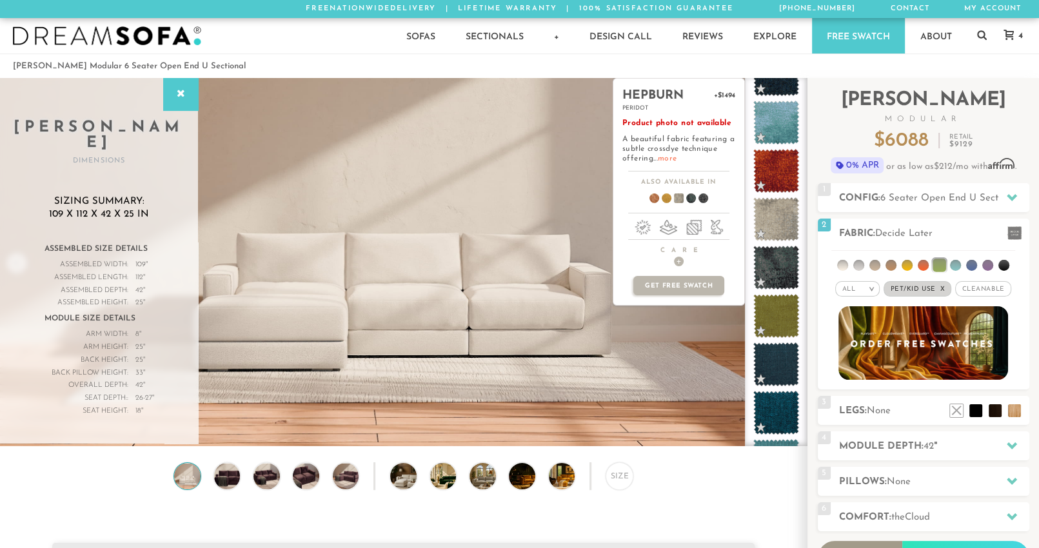
click at [671, 155] on link "more" at bounding box center [667, 159] width 19 height 8
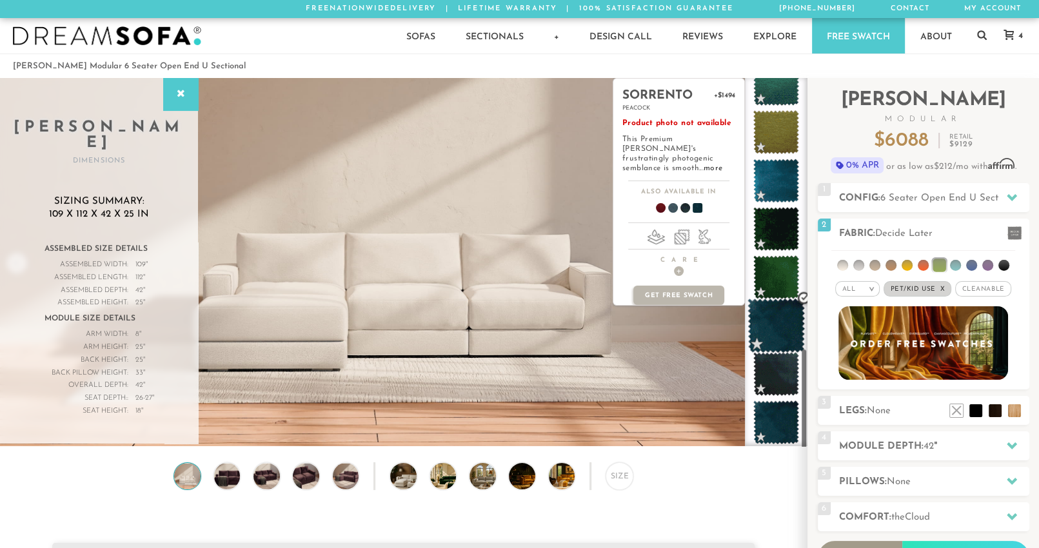
scroll to position [990, 0]
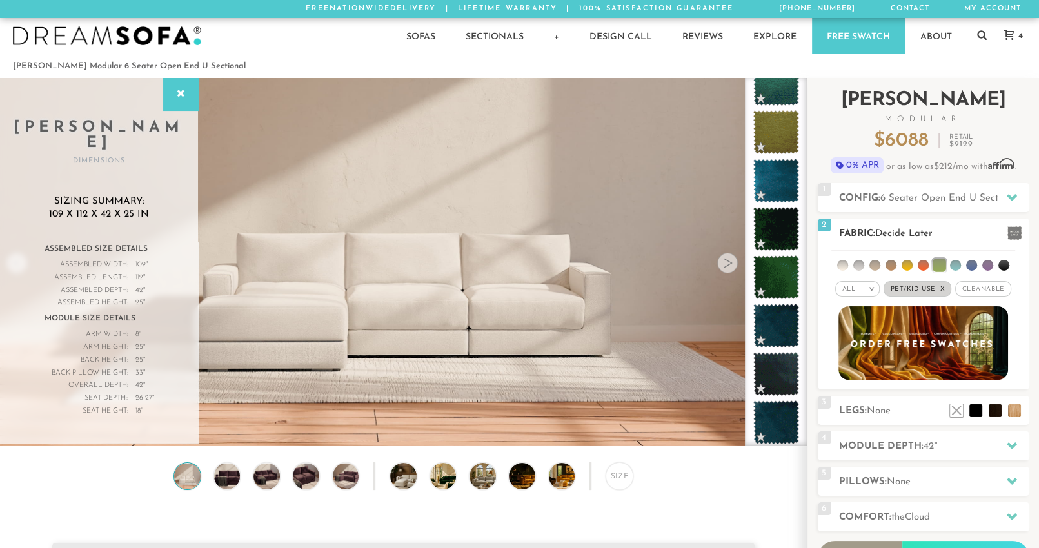
click at [999, 264] on li at bounding box center [1004, 265] width 11 height 11
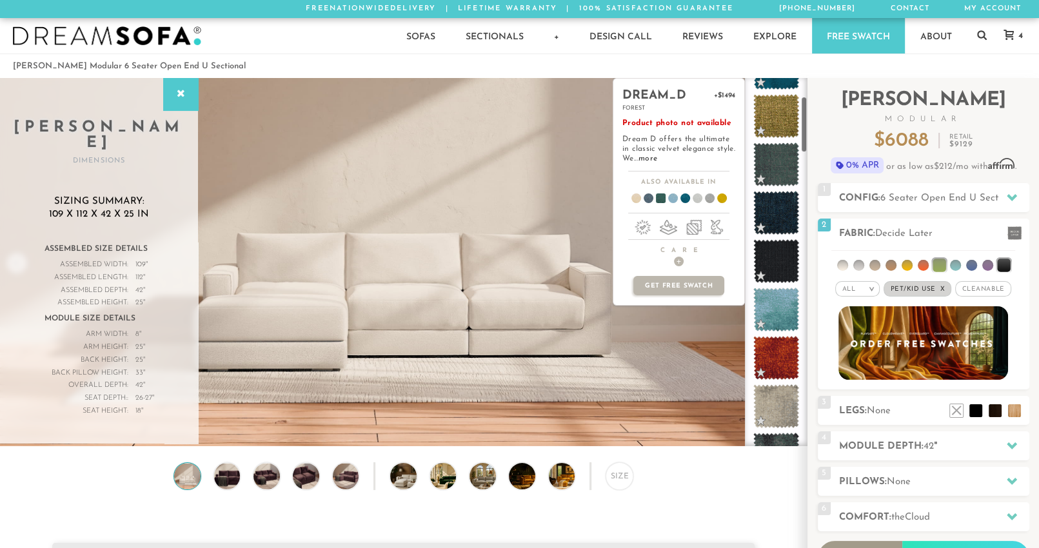
scroll to position [0, 0]
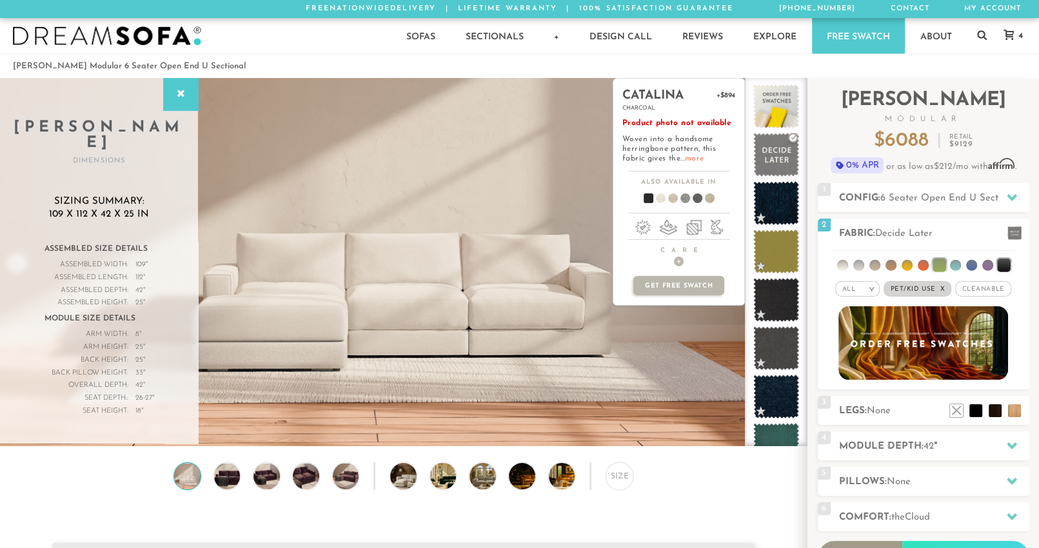
click at [693, 161] on link "more" at bounding box center [694, 159] width 19 height 8
click at [772, 302] on span at bounding box center [776, 300] width 57 height 55
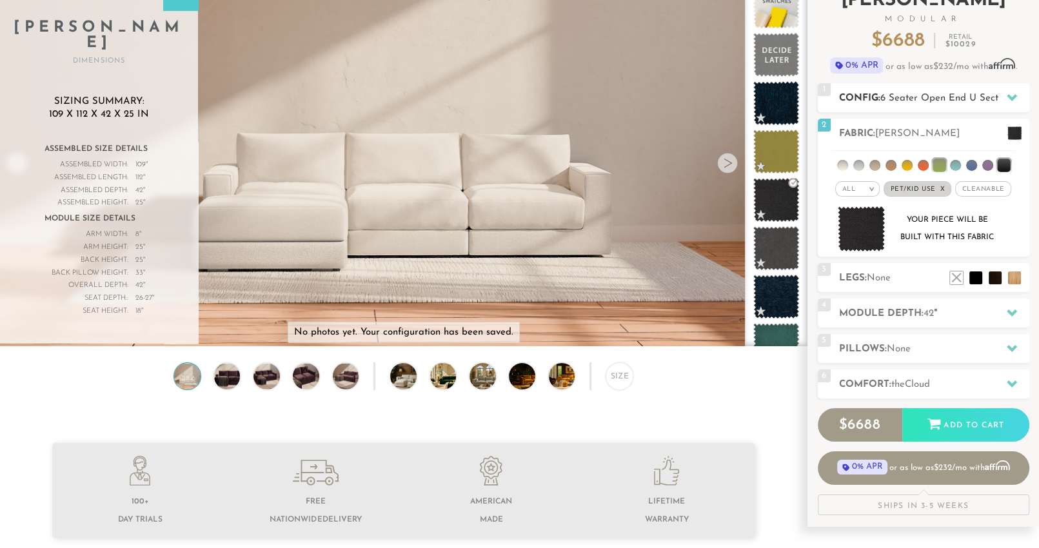
scroll to position [99, 0]
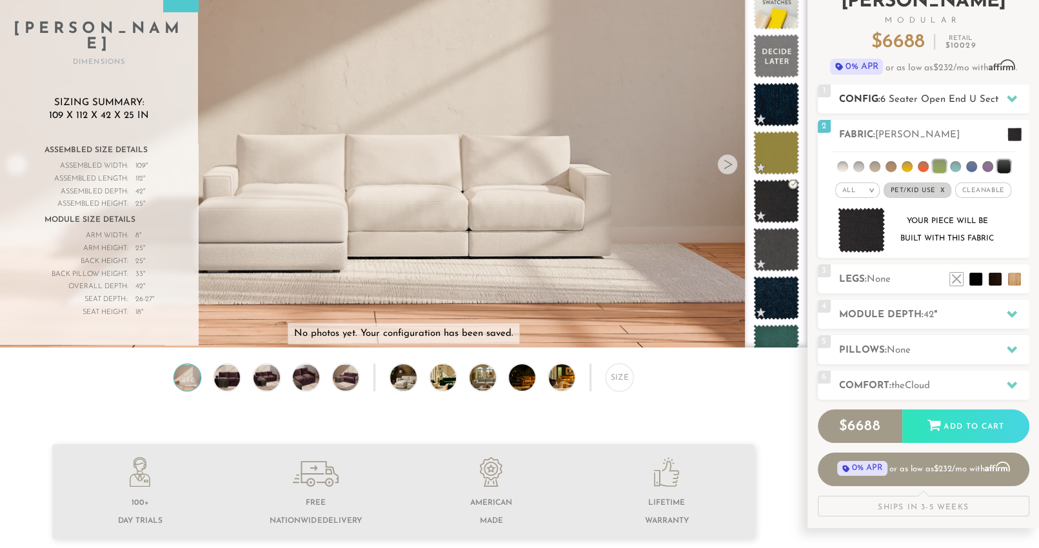
click at [941, 99] on span "6 Seater Open End U Sectional" at bounding box center [950, 100] width 139 height 10
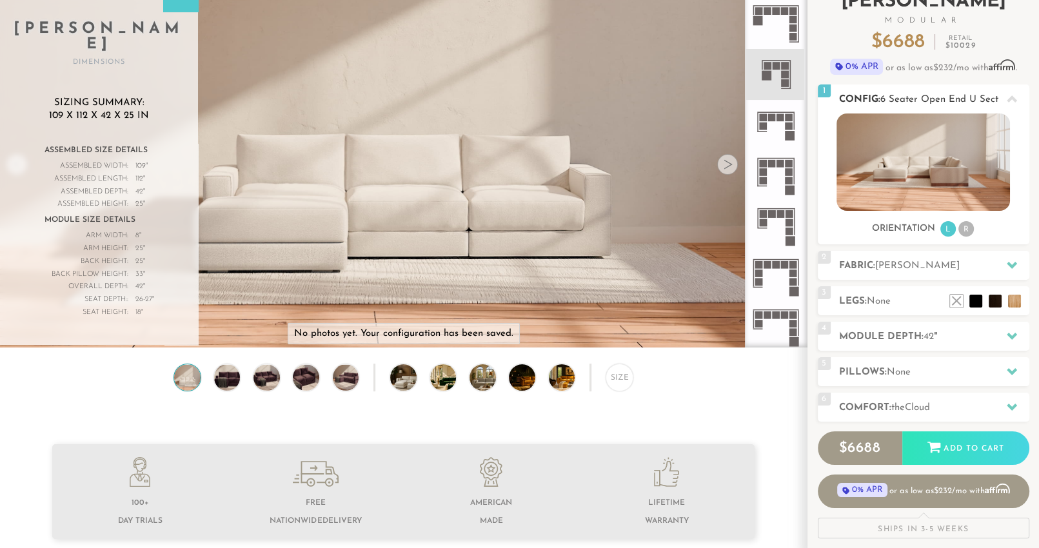
click at [941, 99] on span "6 Seater Open End U Sectional" at bounding box center [950, 100] width 139 height 10
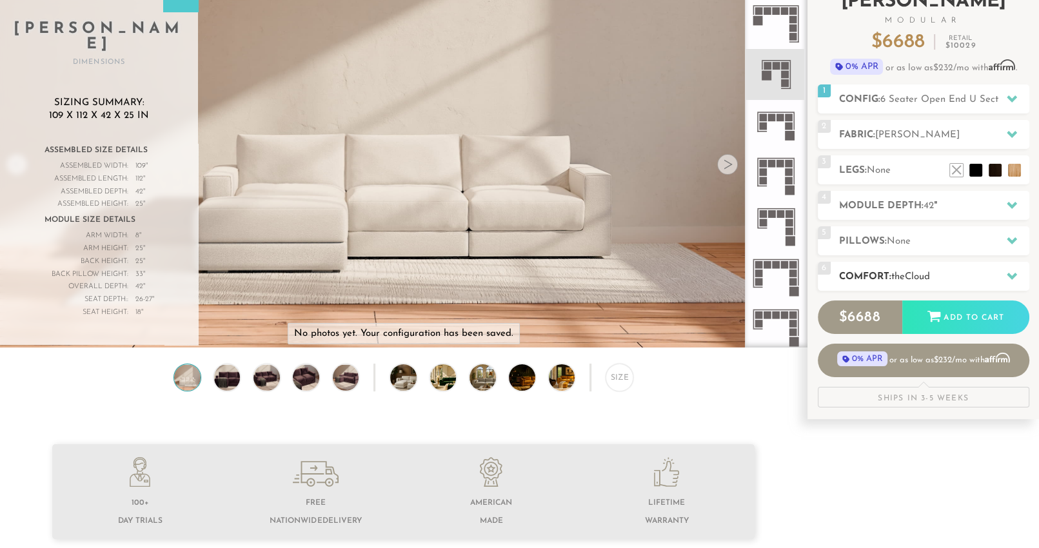
click at [979, 281] on h2 "Comfort: the Cloud" at bounding box center [934, 277] width 190 height 15
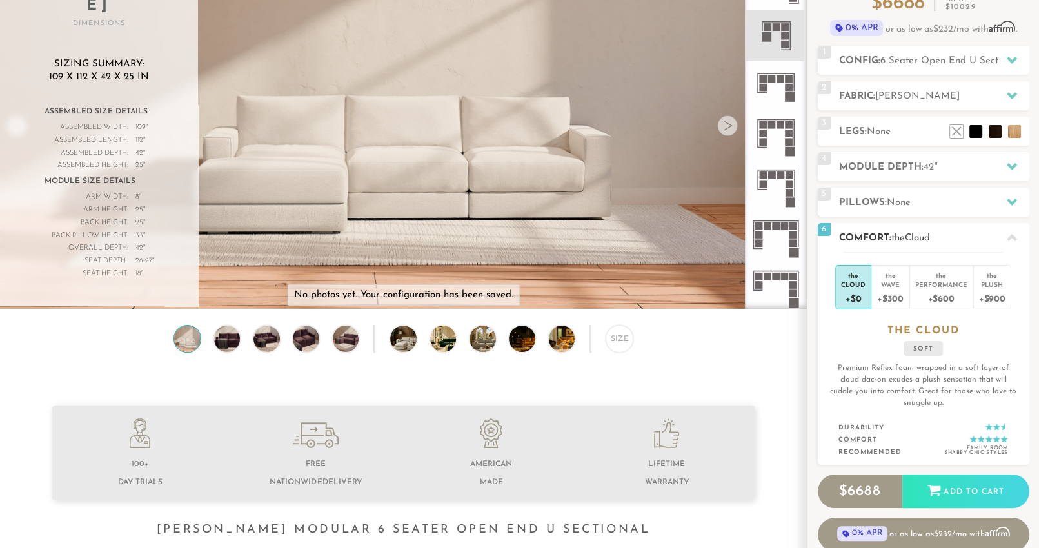
scroll to position [139, 0]
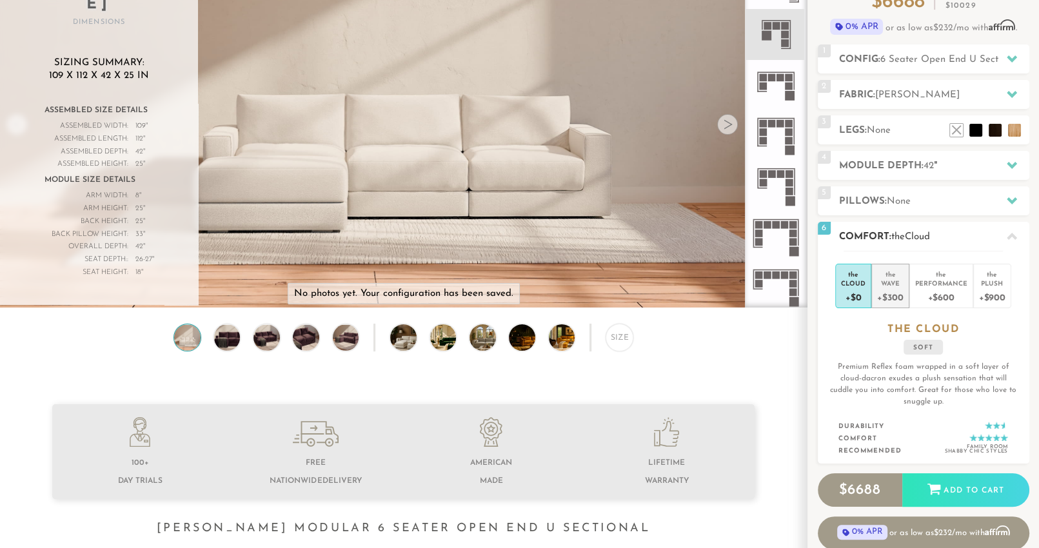
click at [881, 279] on div "Wave" at bounding box center [890, 283] width 26 height 9
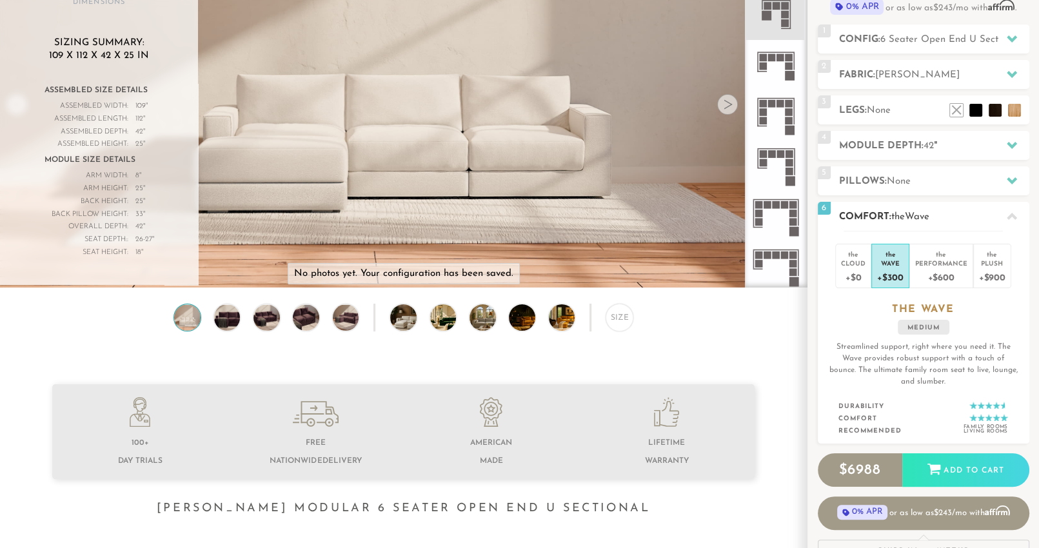
scroll to position [154, 0]
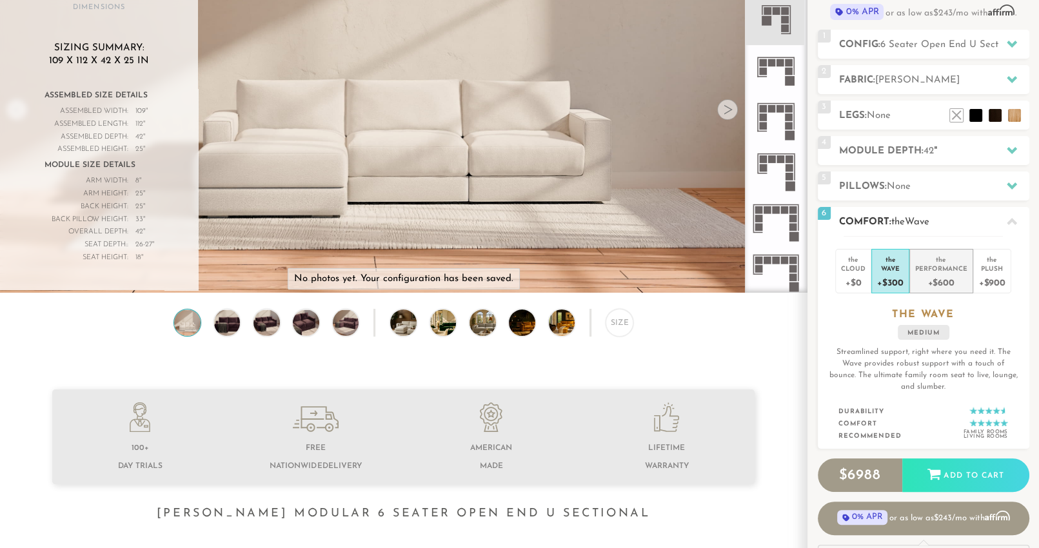
click at [949, 264] on div "Performance" at bounding box center [942, 268] width 52 height 9
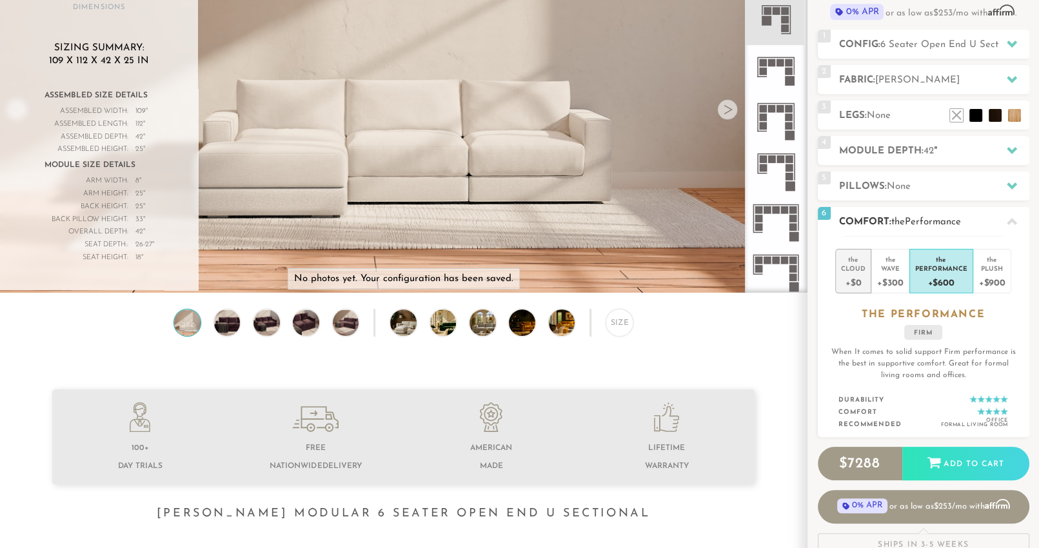
click at [872, 259] on li "the Cloud +$0" at bounding box center [854, 271] width 36 height 45
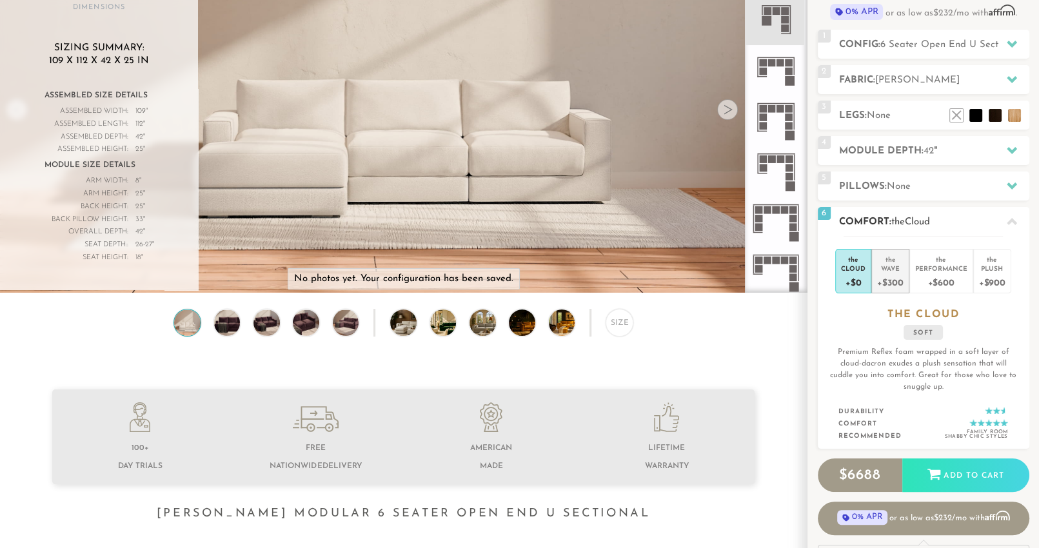
click at [888, 262] on div "the" at bounding box center [890, 257] width 26 height 13
click at [1007, 275] on li "the Plush +$900" at bounding box center [993, 271] width 38 height 45
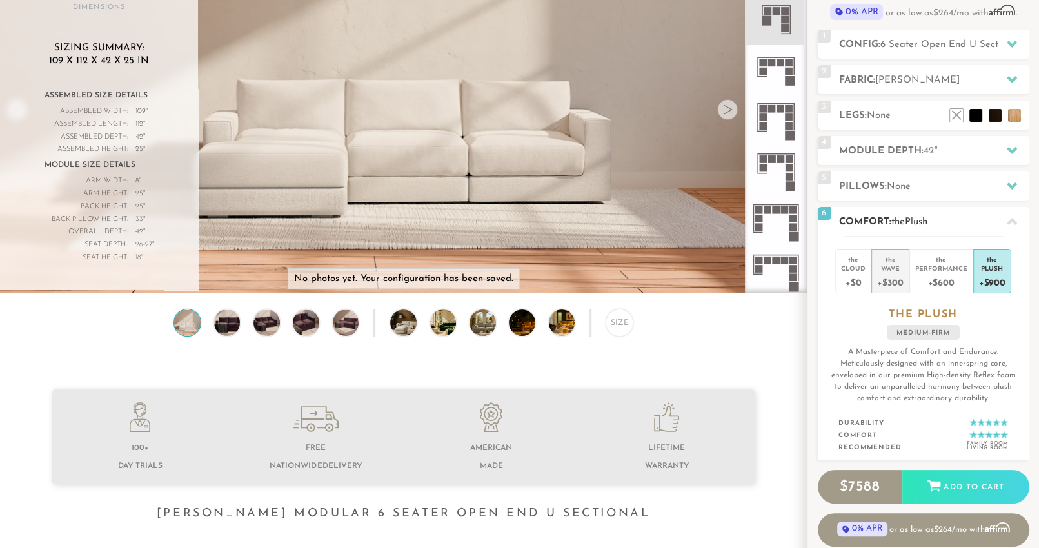
click at [882, 265] on div "Wave" at bounding box center [890, 268] width 26 height 9
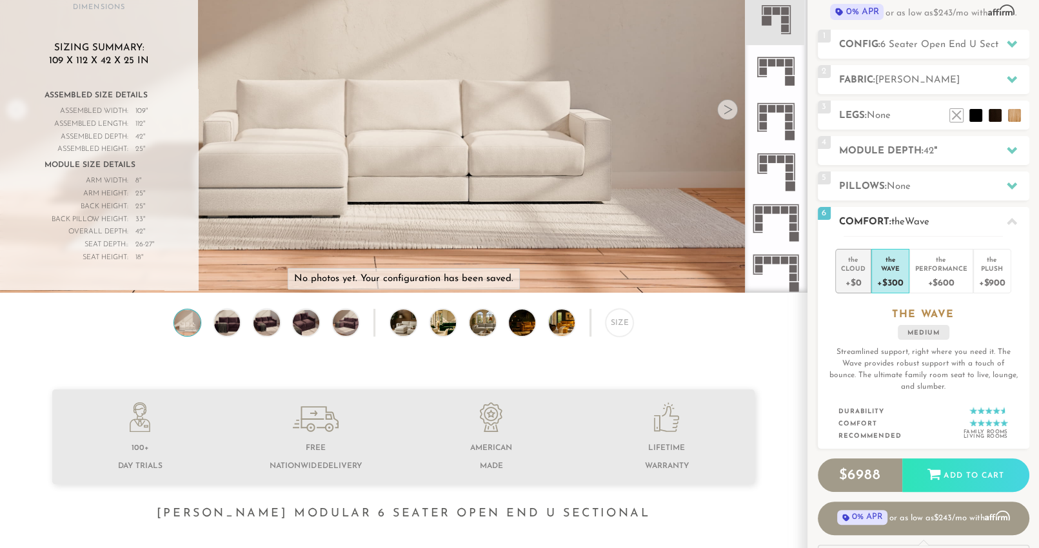
click at [859, 267] on div "Cloud" at bounding box center [853, 268] width 25 height 9
click at [890, 270] on div "Wave" at bounding box center [890, 268] width 26 height 9
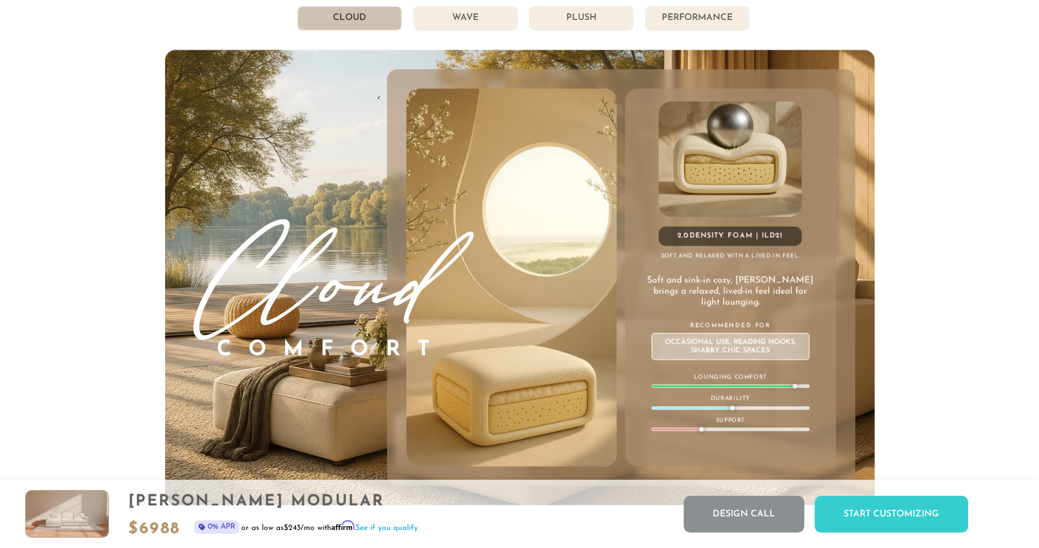
scroll to position [7169, 0]
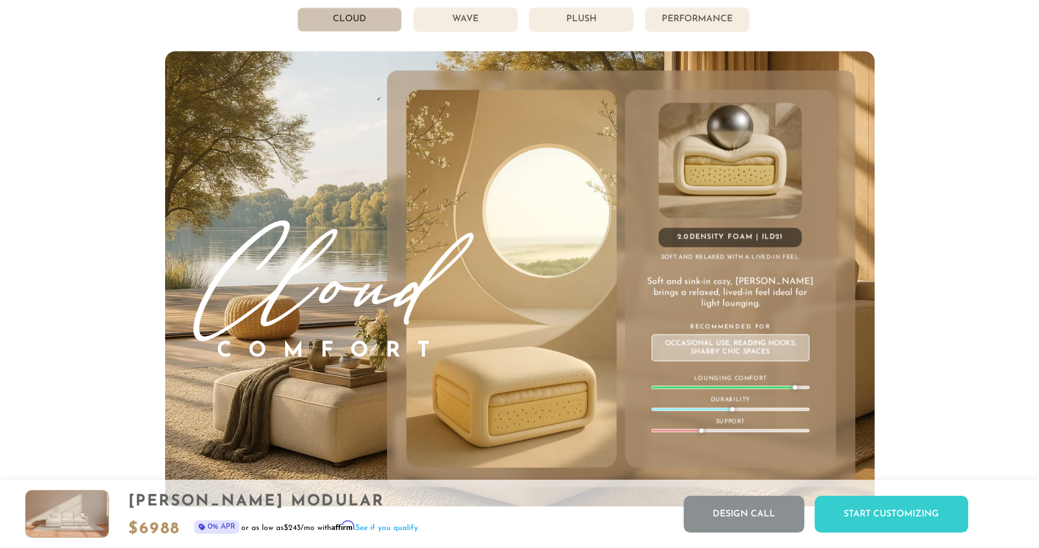
click at [437, 15] on li "Wave" at bounding box center [466, 19] width 105 height 25
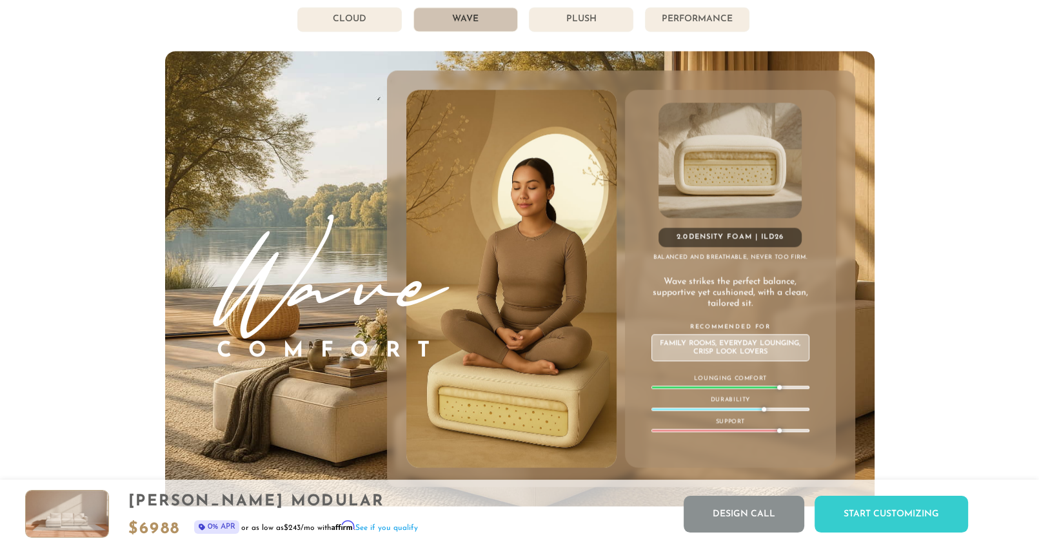
click at [574, 27] on li "Plush" at bounding box center [581, 19] width 105 height 25
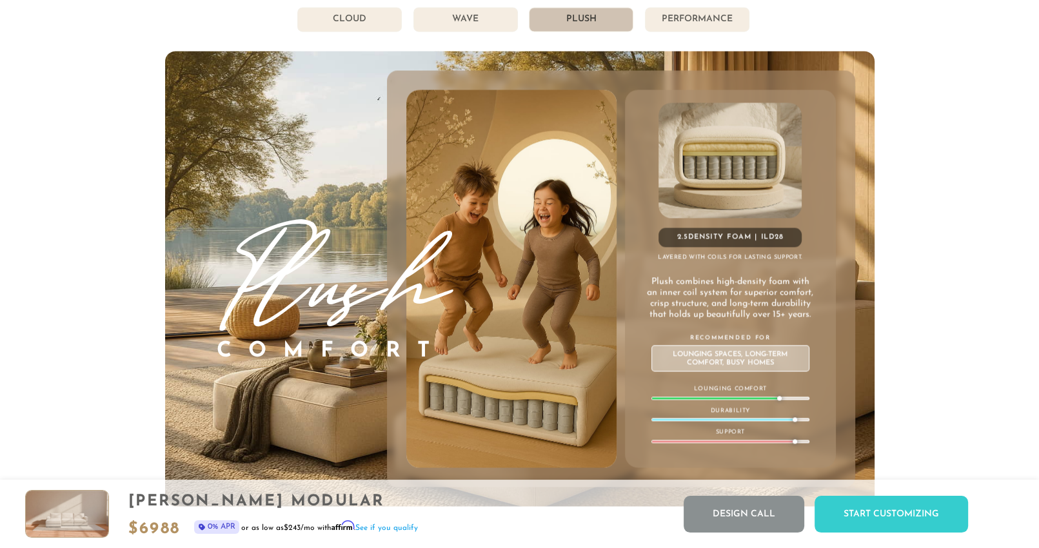
click at [694, 20] on li "Performance" at bounding box center [697, 19] width 105 height 25
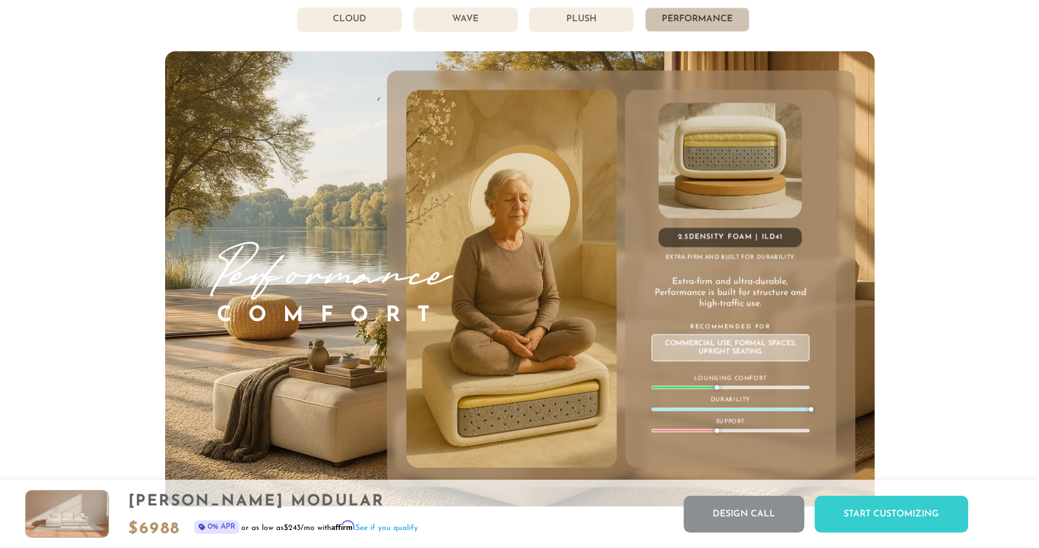
click at [452, 27] on li "Wave" at bounding box center [466, 19] width 105 height 25
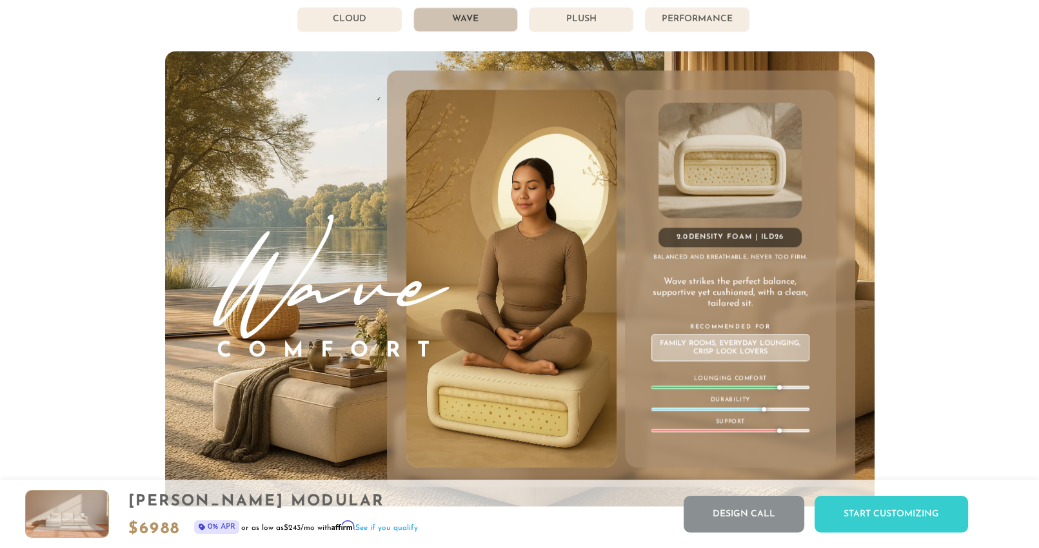
click at [350, 24] on li "Cloud" at bounding box center [349, 19] width 105 height 25
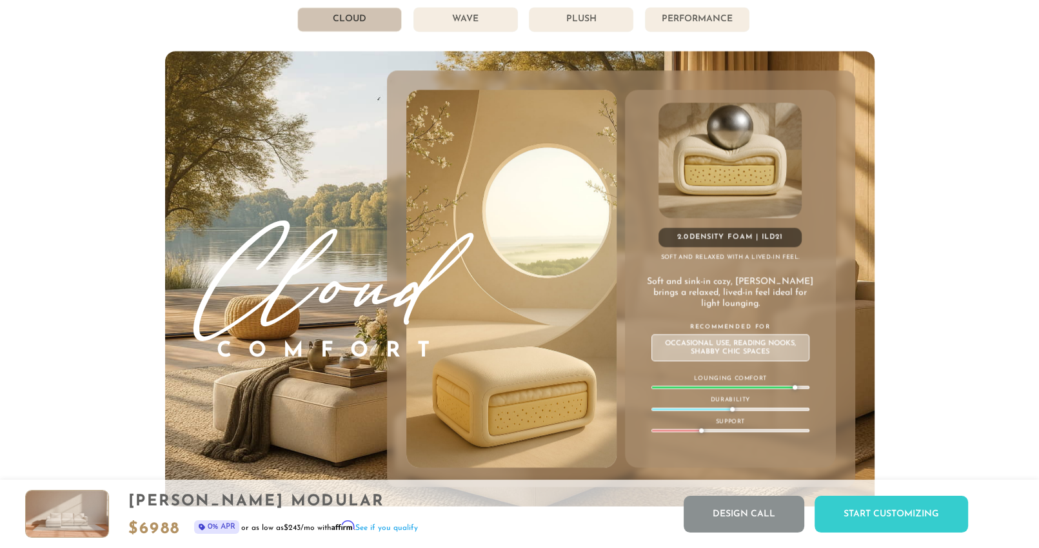
click at [477, 28] on li "Wave" at bounding box center [466, 19] width 105 height 25
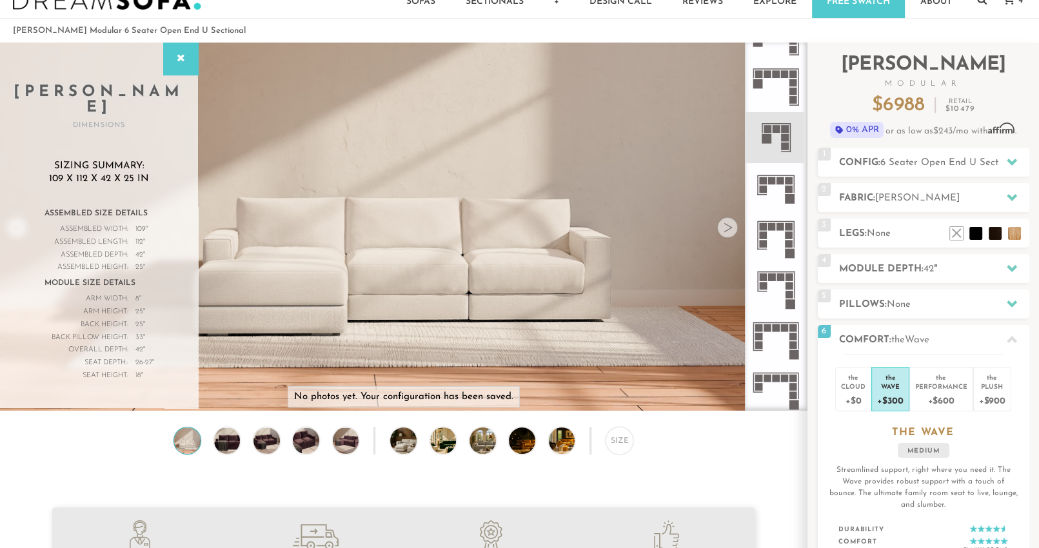
scroll to position [28, 0]
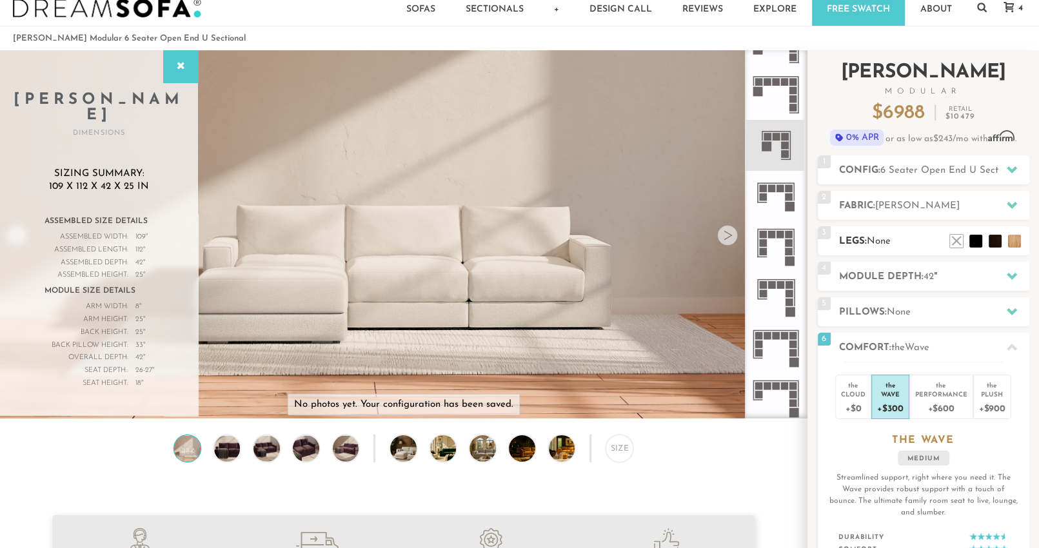
click at [843, 240] on h2 "Legs: None" at bounding box center [934, 241] width 190 height 15
click at [972, 241] on li at bounding box center [957, 222] width 52 height 52
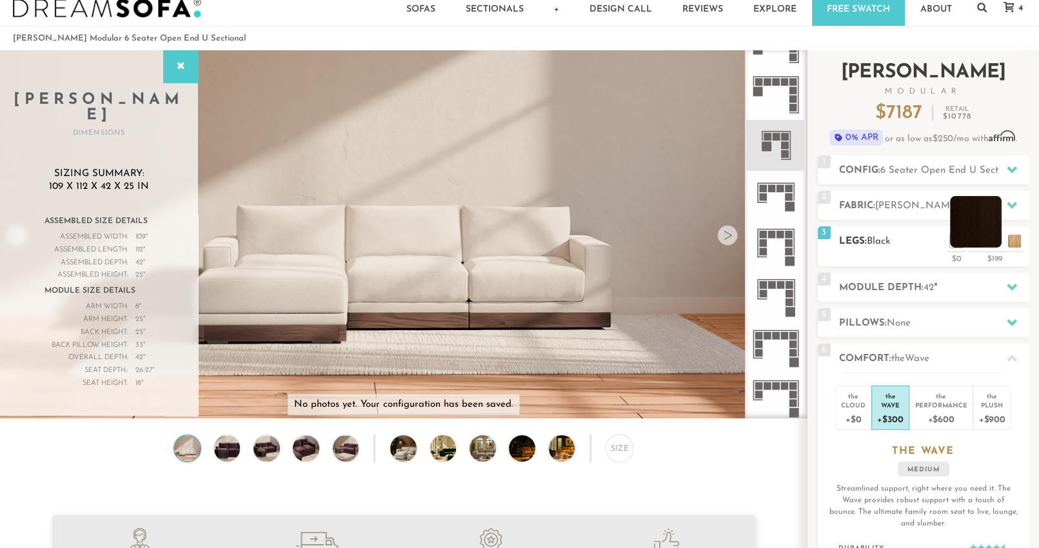
click at [994, 244] on li at bounding box center [976, 222] width 52 height 52
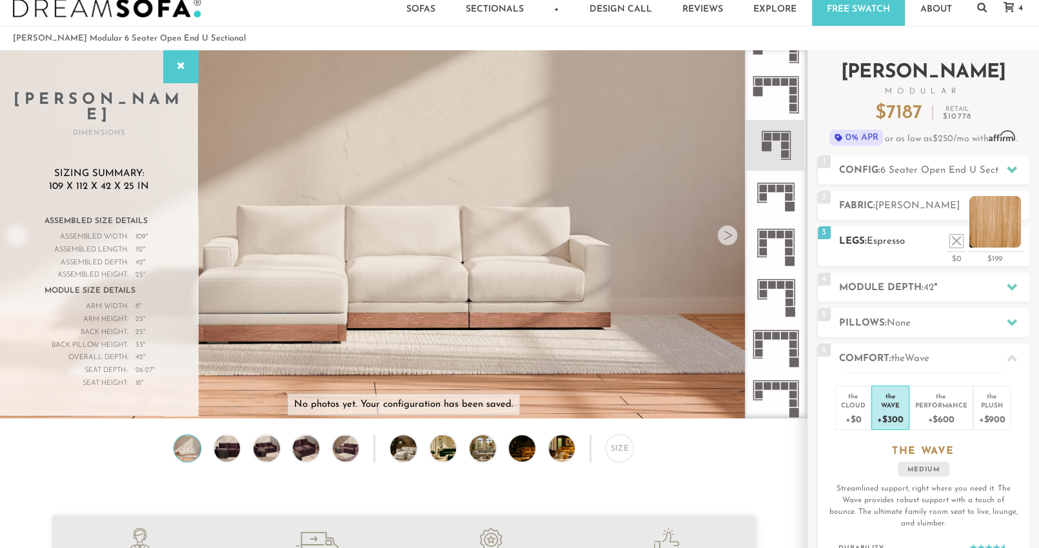
click at [1015, 243] on li at bounding box center [996, 222] width 52 height 52
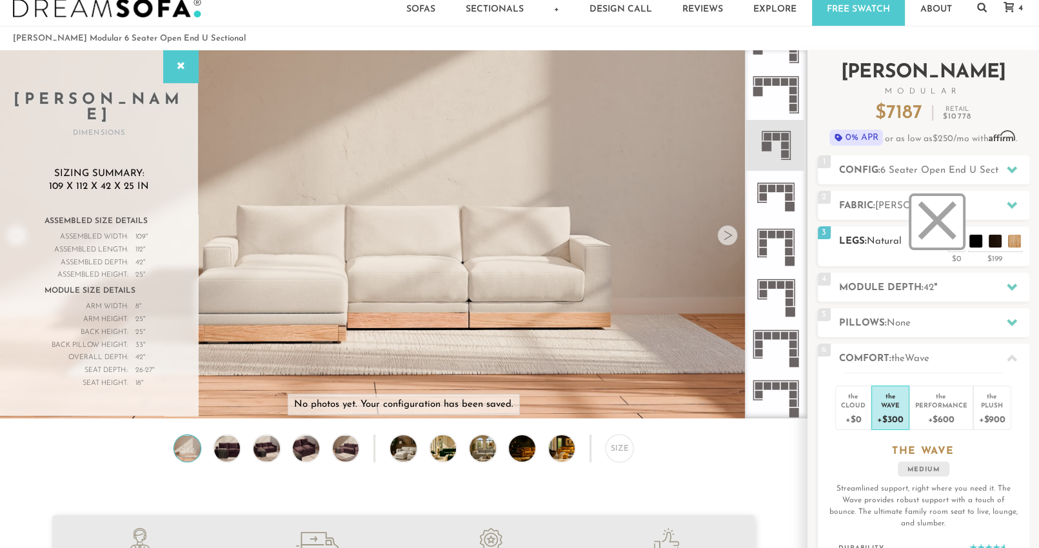
click at [957, 240] on li at bounding box center [938, 222] width 52 height 52
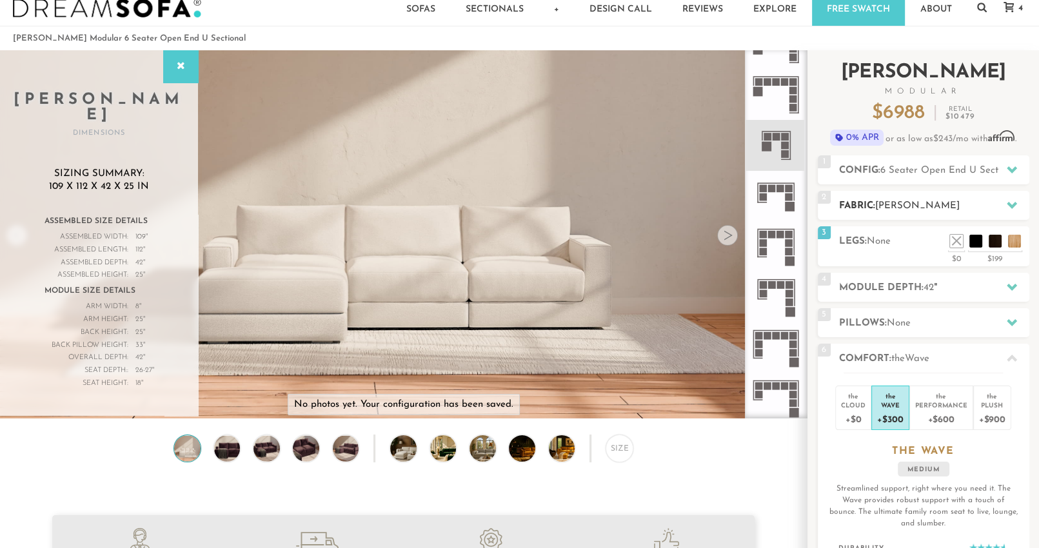
click at [923, 201] on span "[PERSON_NAME]" at bounding box center [918, 206] width 85 height 10
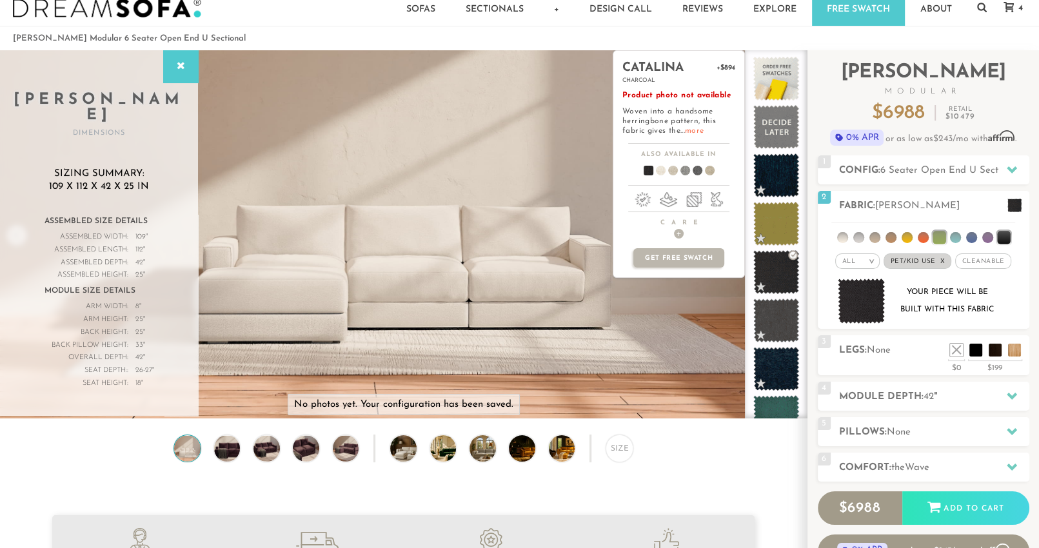
click at [697, 129] on link "more" at bounding box center [694, 131] width 19 height 8
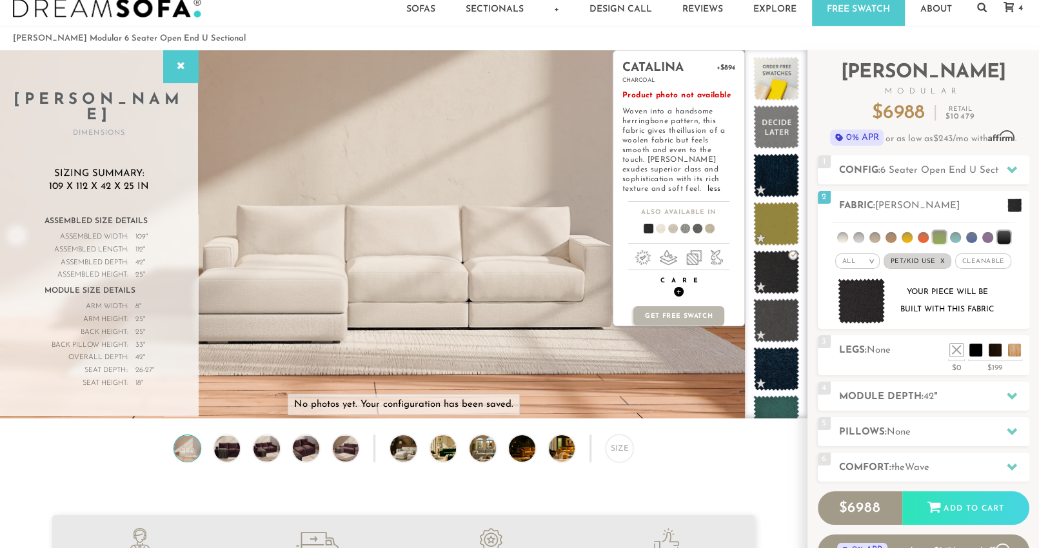
click at [680, 287] on span "+" at bounding box center [679, 292] width 10 height 10
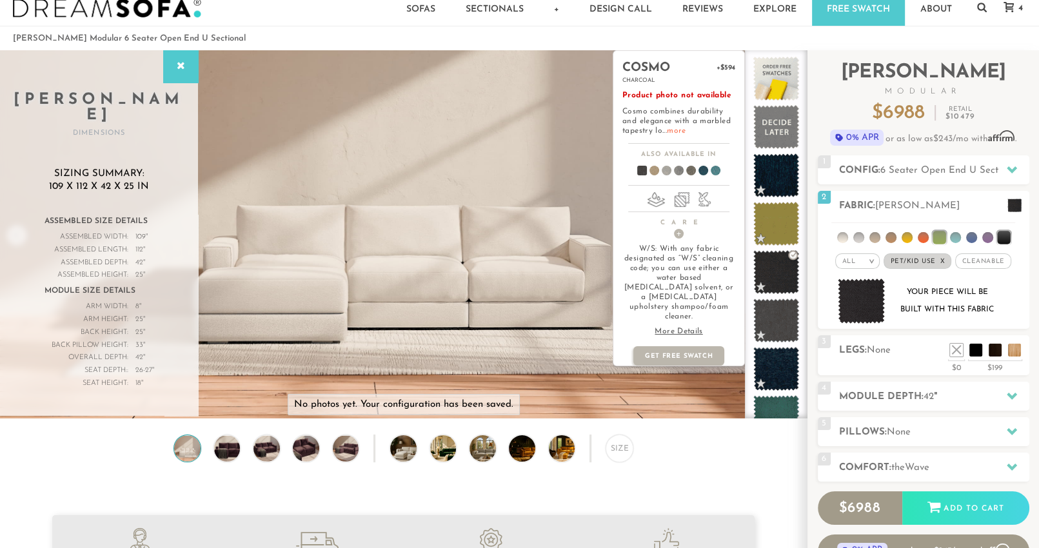
click at [674, 132] on link "more" at bounding box center [676, 131] width 19 height 8
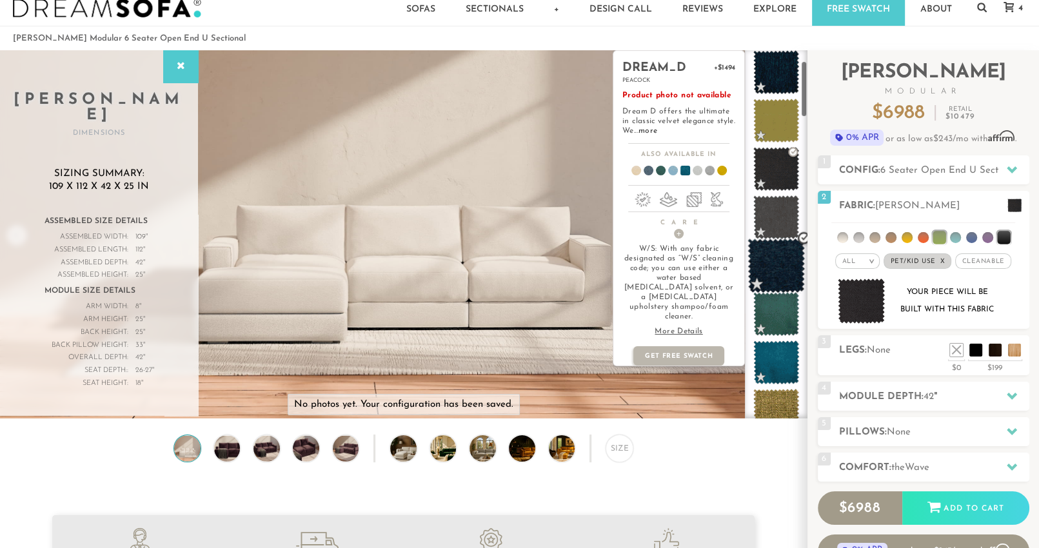
scroll to position [116, 0]
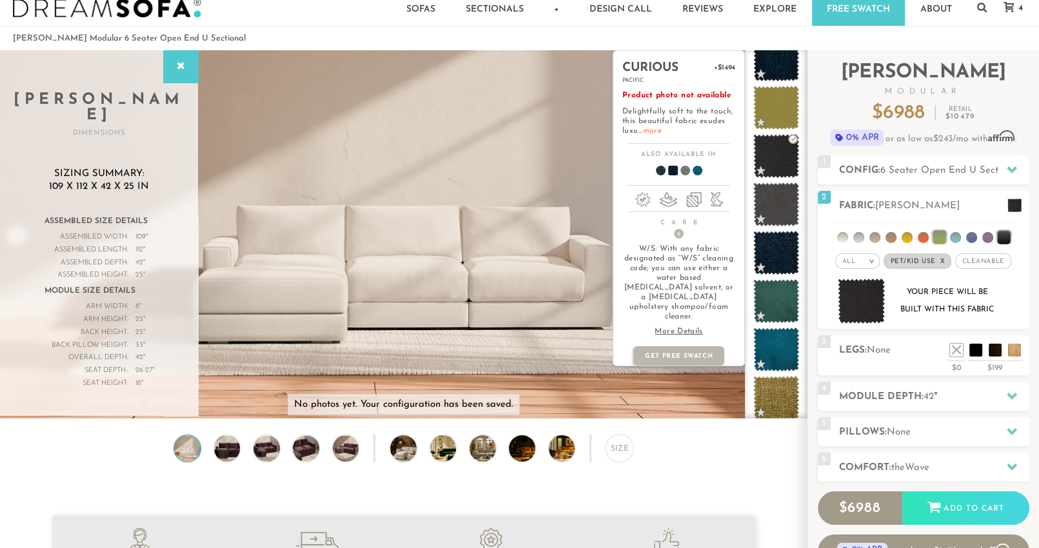
click at [650, 129] on link "more" at bounding box center [652, 131] width 19 height 8
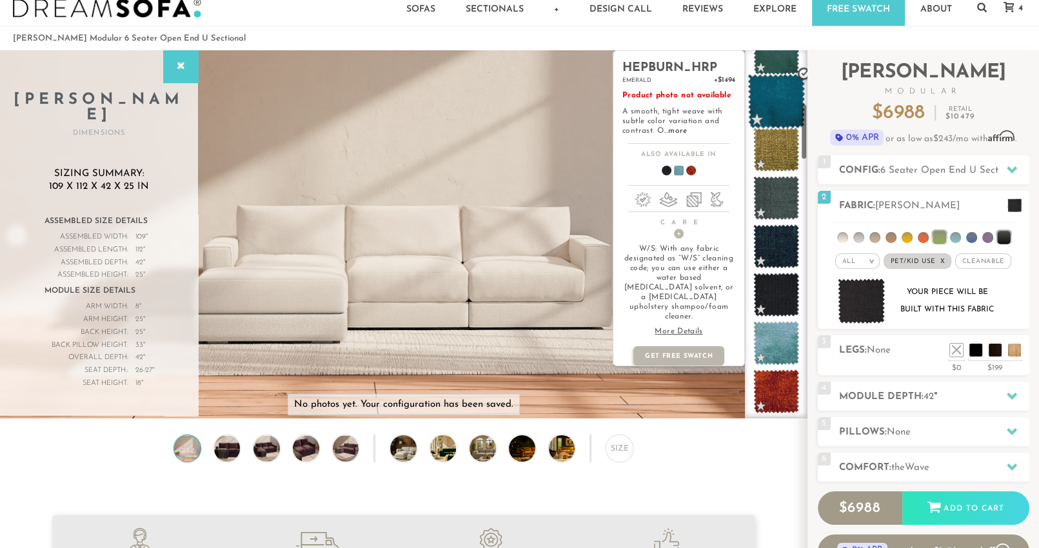
scroll to position [383, 0]
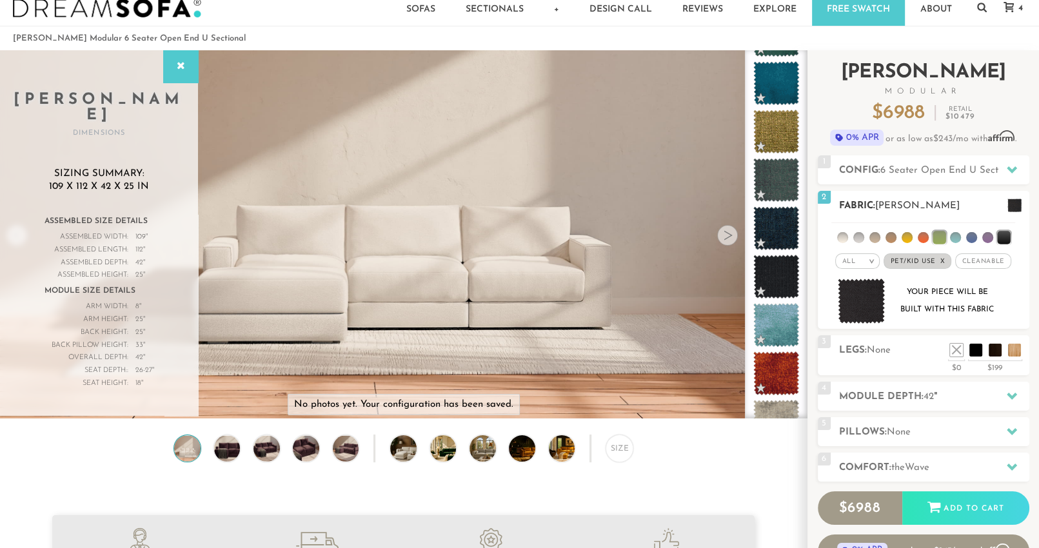
click at [859, 237] on li at bounding box center [859, 237] width 11 height 11
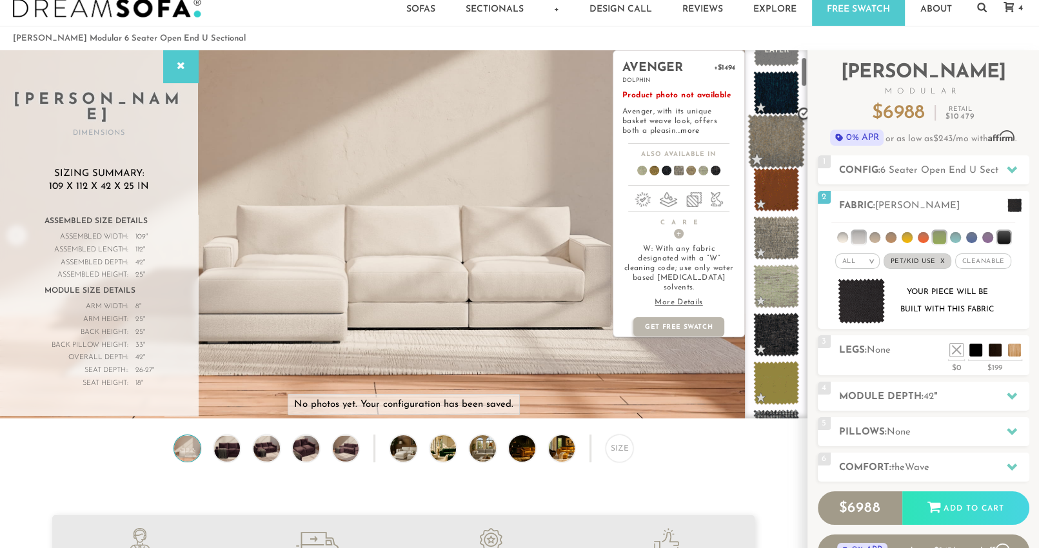
scroll to position [86, 0]
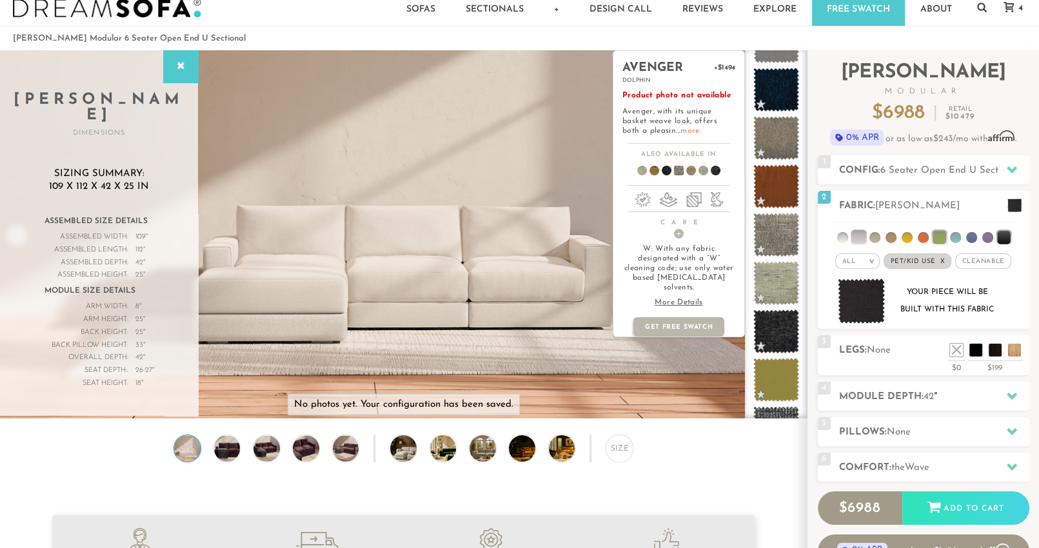
click at [681, 129] on link "more" at bounding box center [690, 131] width 19 height 8
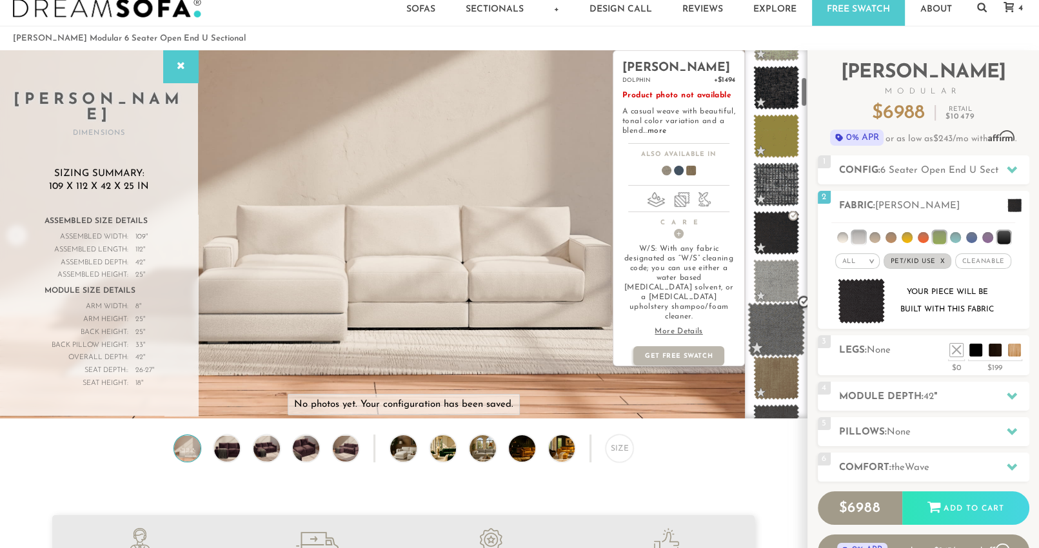
scroll to position [331, 0]
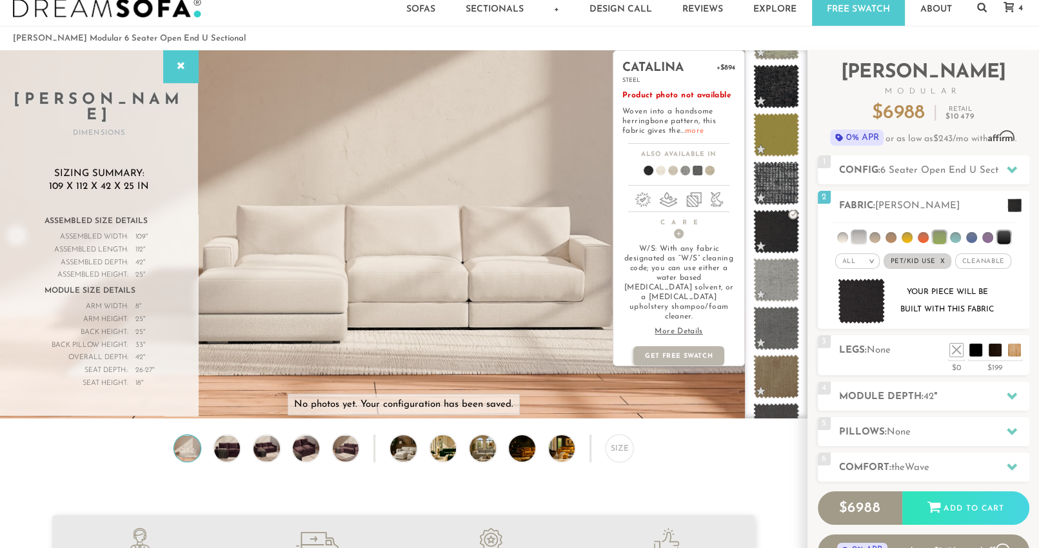
click at [696, 129] on link "more" at bounding box center [694, 131] width 19 height 8
click at [775, 321] on span at bounding box center [776, 328] width 57 height 55
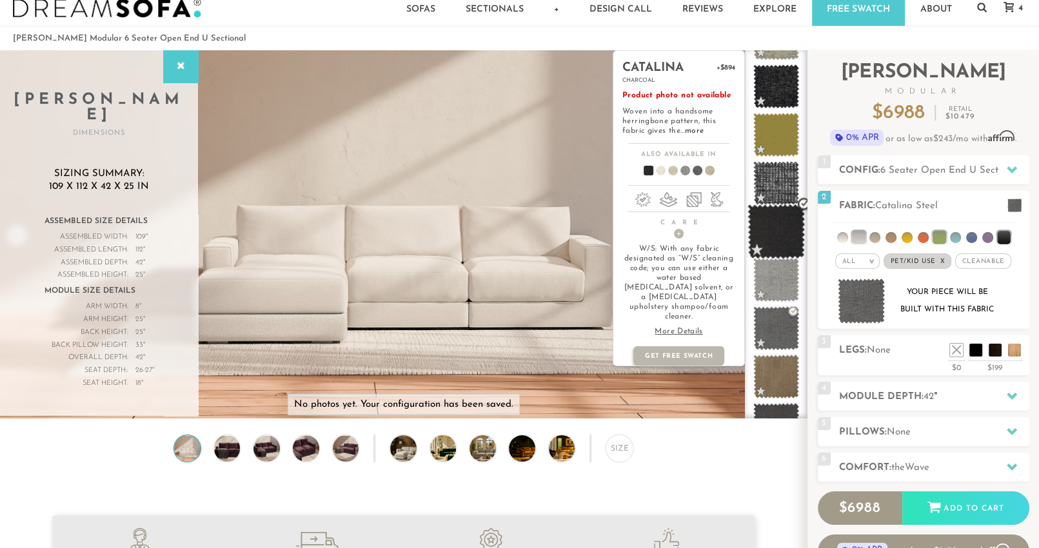
click at [777, 239] on span at bounding box center [776, 232] width 57 height 55
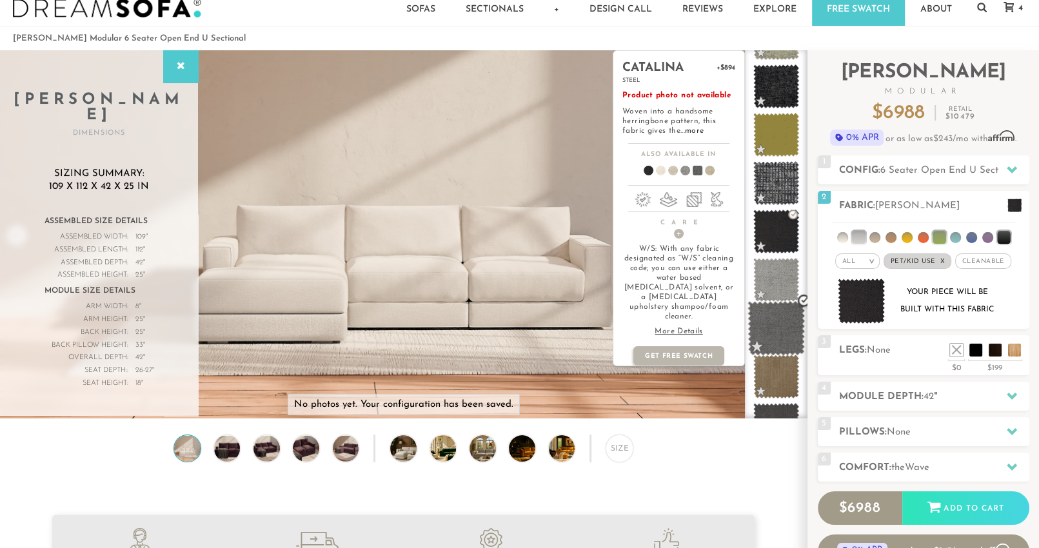
click at [778, 330] on span at bounding box center [776, 328] width 57 height 55
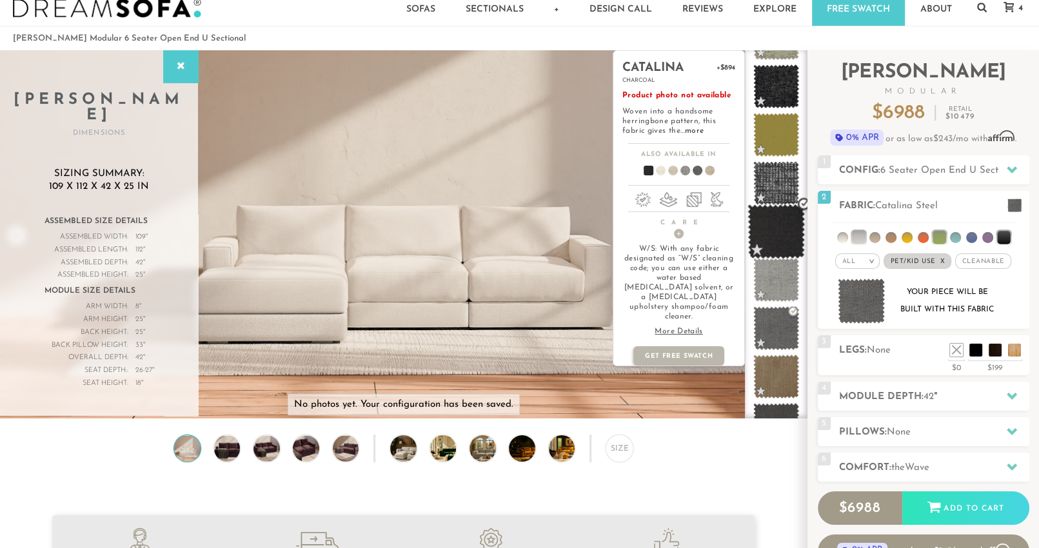
click at [782, 222] on span at bounding box center [776, 232] width 57 height 55
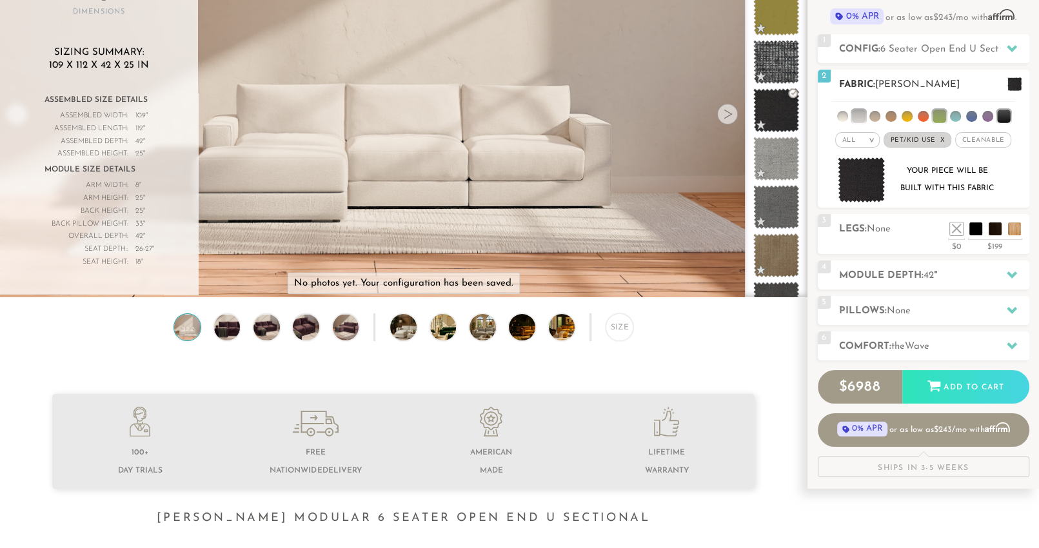
scroll to position [157, 0]
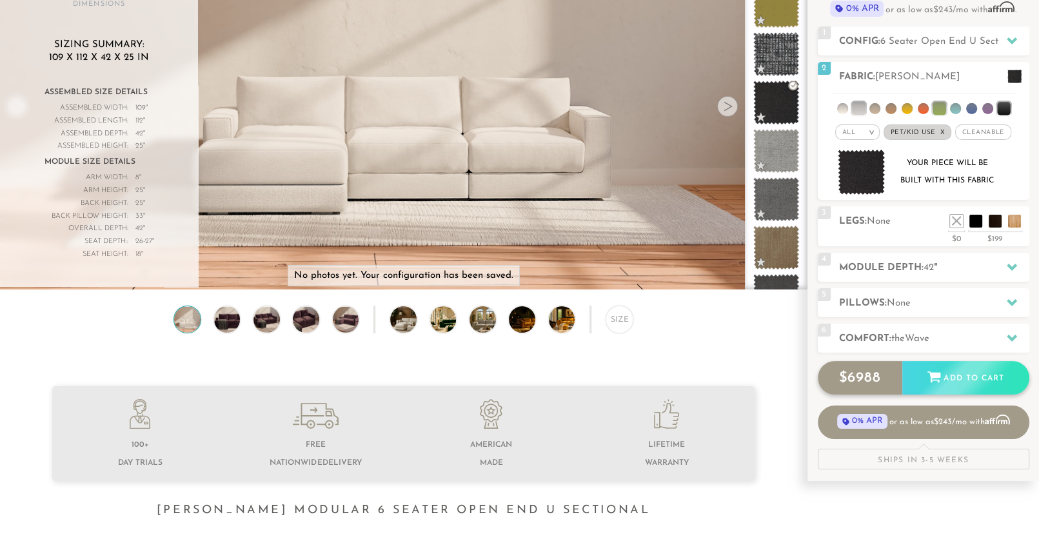
click at [948, 376] on div "Add to Cart" at bounding box center [966, 378] width 127 height 35
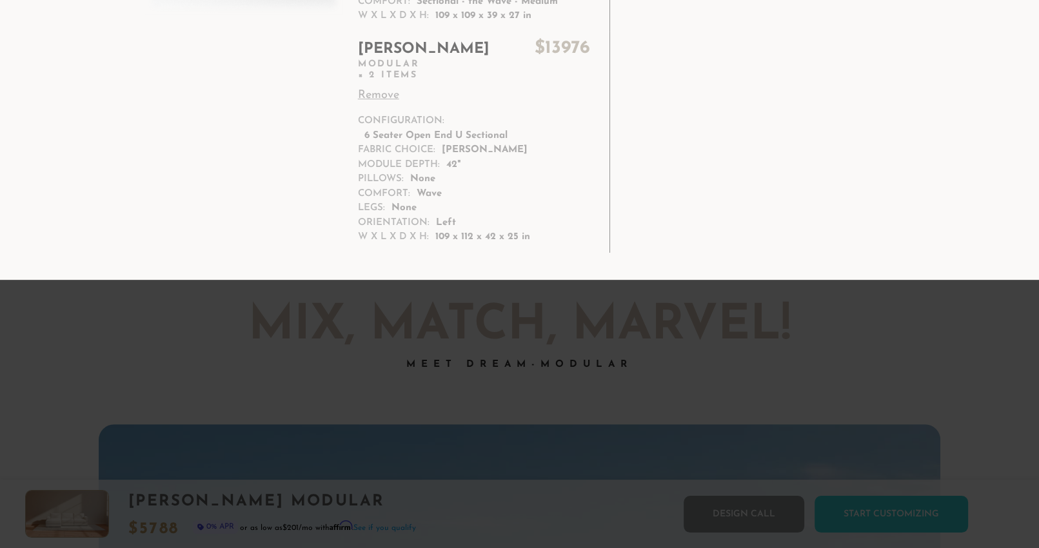
scroll to position [493, 0]
click at [383, 66] on span "Modular" at bounding box center [474, 64] width 232 height 11
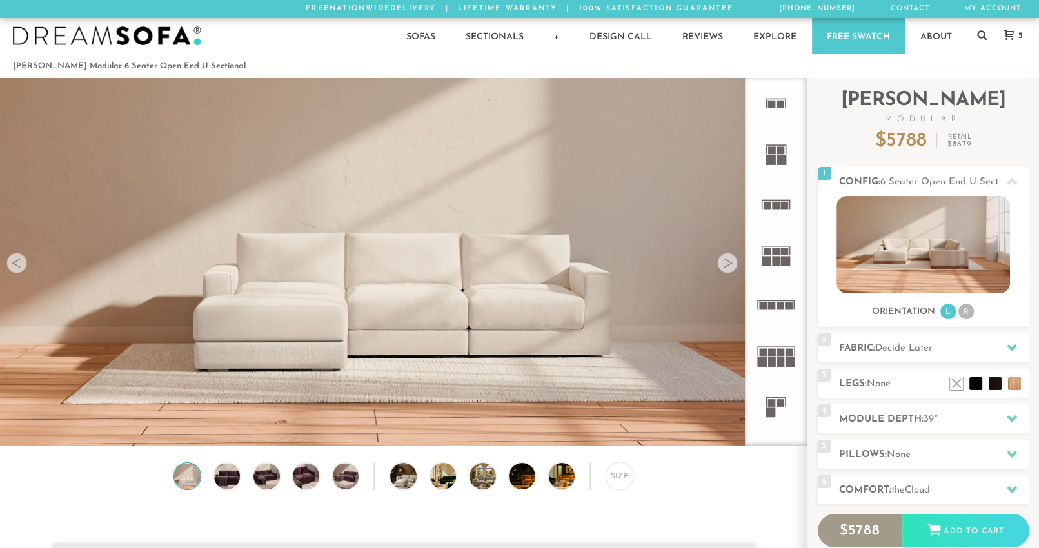
click at [1010, 38] on icon at bounding box center [1009, 35] width 10 height 10
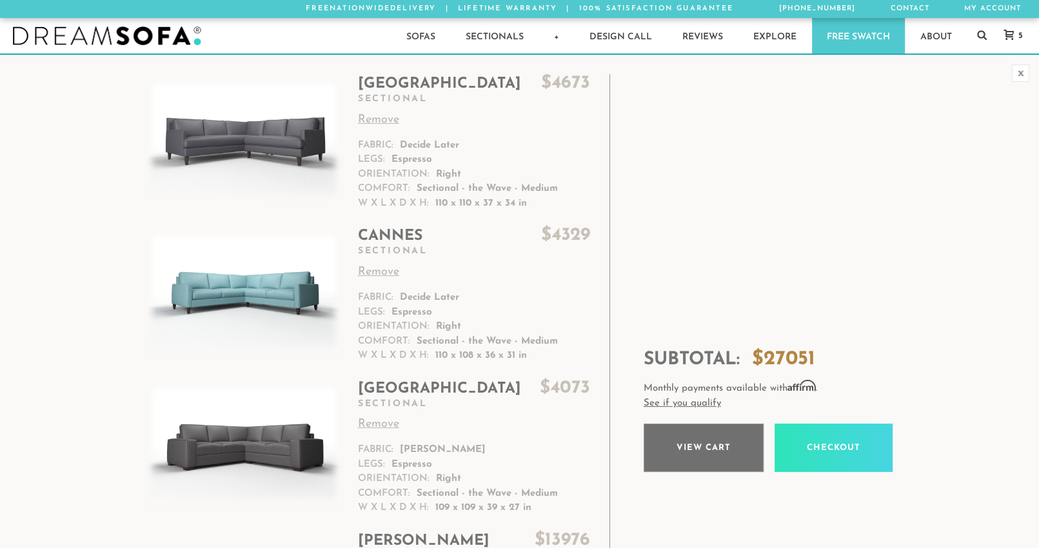
click at [710, 449] on link "View cart" at bounding box center [704, 448] width 120 height 48
